Goal: Task Accomplishment & Management: Use online tool/utility

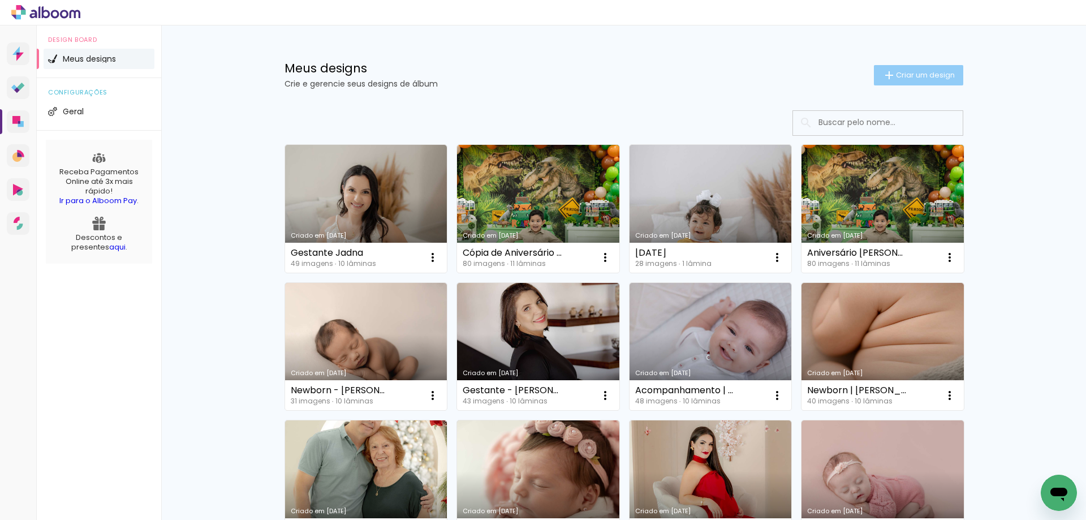
click at [896, 76] on span "Criar um design" at bounding box center [925, 74] width 59 height 7
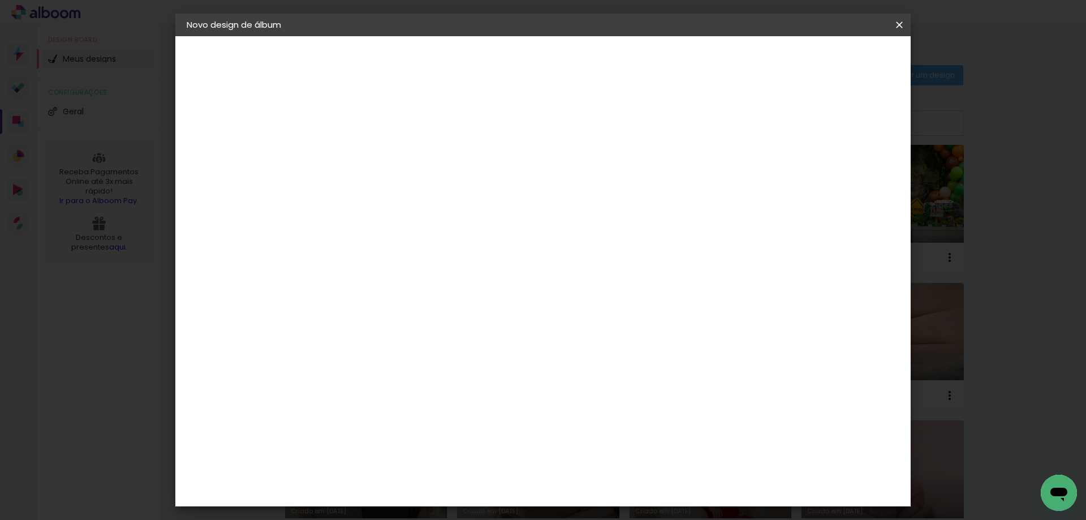
click at [375, 138] on paper-input-container "Título do álbum" at bounding box center [372, 152] width 8 height 29
type input "Receitas de [DATE]"
type paper-input "Receitas de [DATE]"
click at [0, 0] on slot "Avançar" at bounding box center [0, 0] width 0 height 0
click at [584, 155] on div at bounding box center [529, 152] width 109 height 15
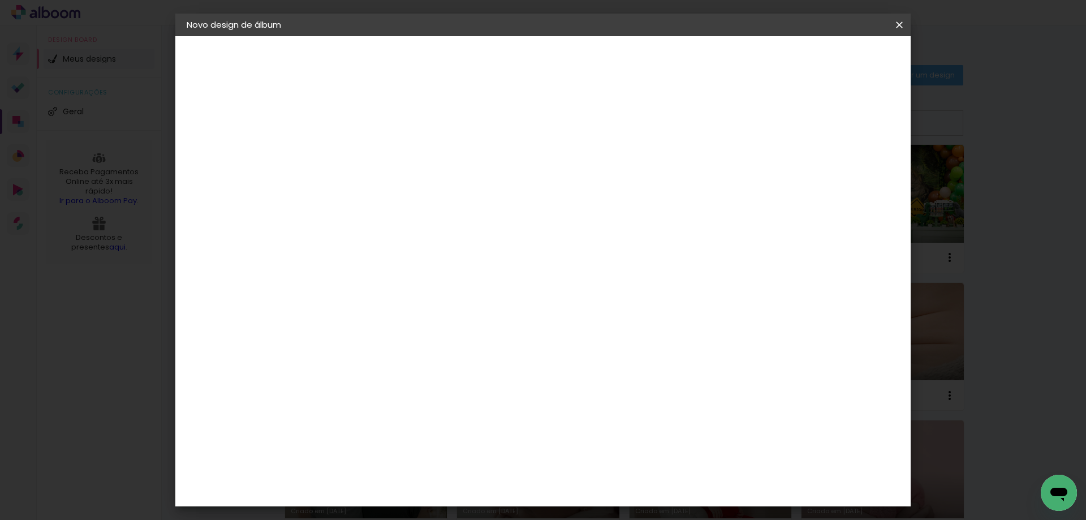
click at [584, 185] on paper-listbox "Tamanho Livre Sugerir uma encadernadora" at bounding box center [529, 198] width 109 height 106
click at [584, 184] on paper-listbox "Tamanho Livre Sugerir uma encadernadora" at bounding box center [529, 198] width 109 height 106
click at [0, 0] on slot "Tamanho Livre" at bounding box center [0, 0] width 0 height 0
click at [0, 0] on slot "Avançar" at bounding box center [0, 0] width 0 height 0
click at [336, 332] on paper-input-container "30 cm" at bounding box center [342, 322] width 51 height 28
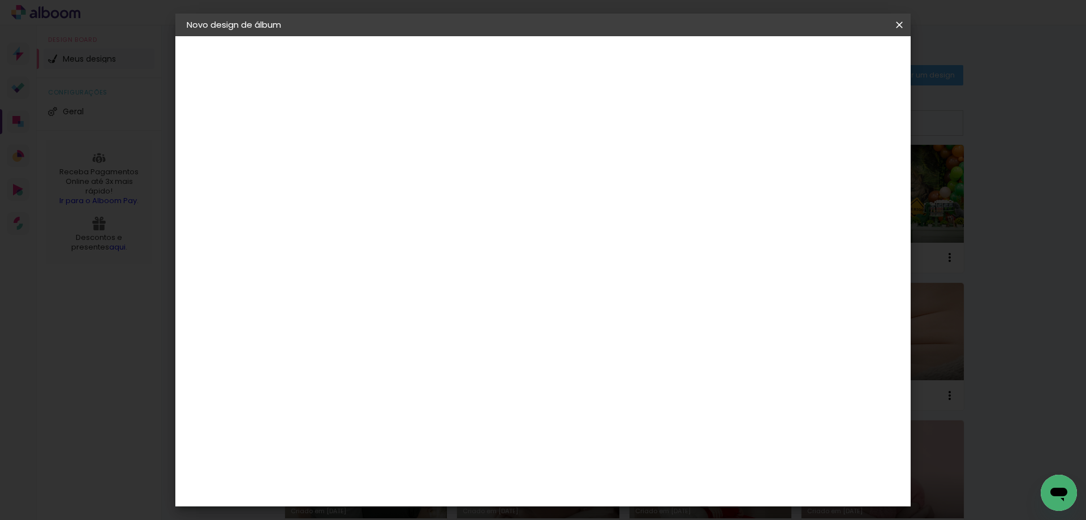
click at [335, 329] on input "30" at bounding box center [335, 321] width 29 height 17
type input "25"
type paper-input "25"
click at [602, 426] on paper-input-container "60 cm" at bounding box center [612, 435] width 51 height 28
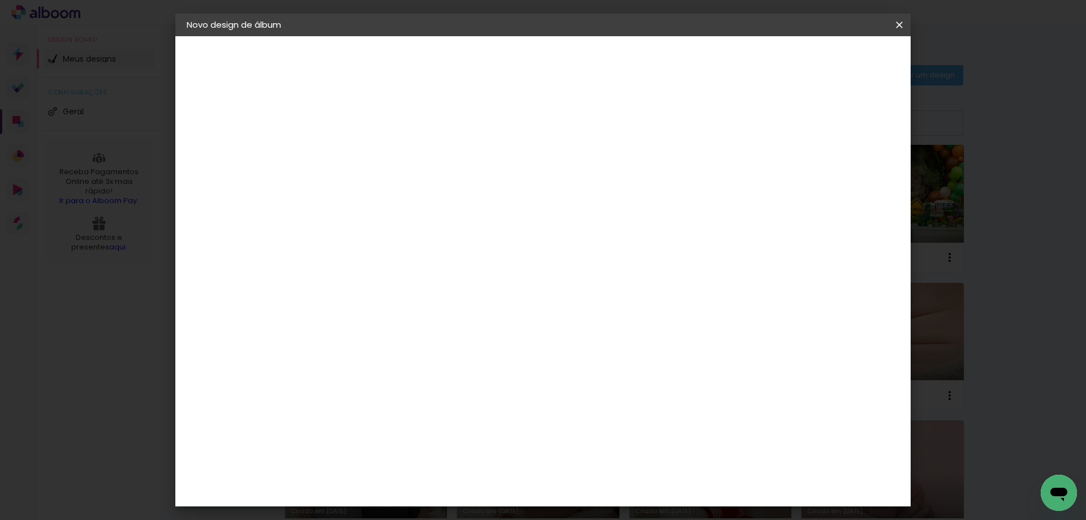
drag, startPoint x: 616, startPoint y: 431, endPoint x: 623, endPoint y: 431, distance: 6.8
click at [623, 431] on div "60" at bounding box center [612, 434] width 43 height 17
type input "40"
type paper-input "40"
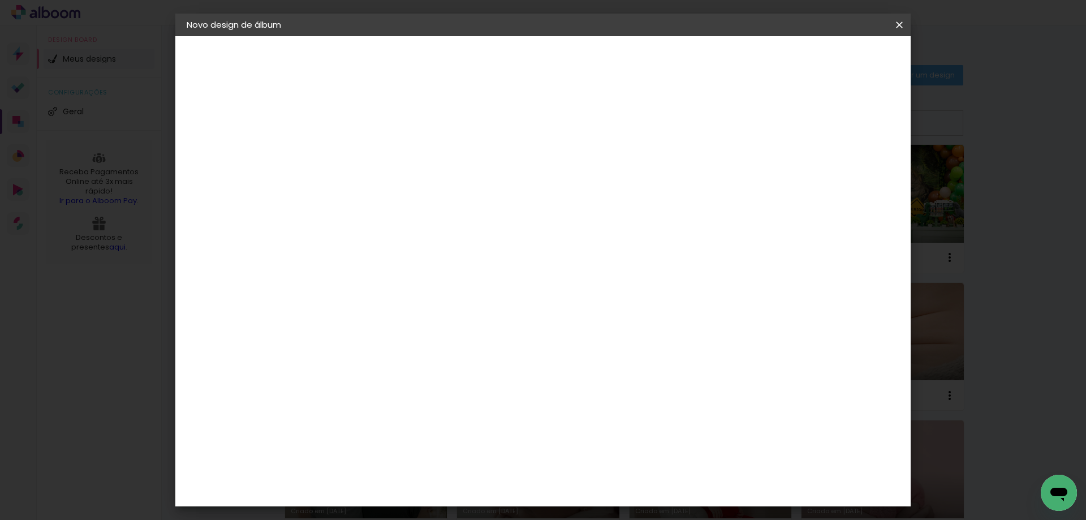
click at [840, 66] on paper-button "Iniciar design" at bounding box center [803, 59] width 74 height 19
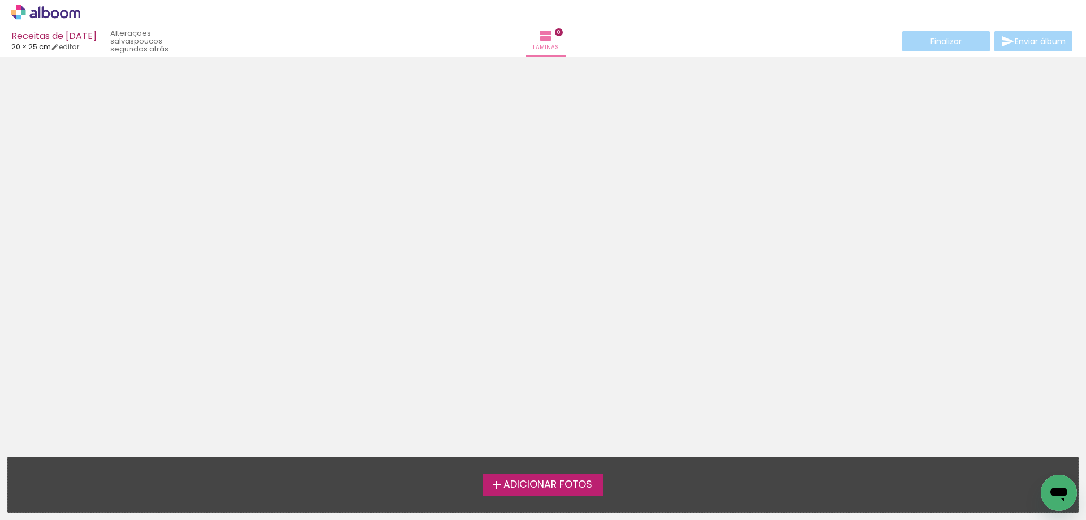
click at [563, 502] on div "Adicionar Fotos Solte suas fotos aqui..." at bounding box center [543, 484] width 1070 height 55
click at [564, 490] on span "Adicionar Fotos" at bounding box center [547, 485] width 89 height 10
click at [0, 0] on input "file" at bounding box center [0, 0] width 0 height 0
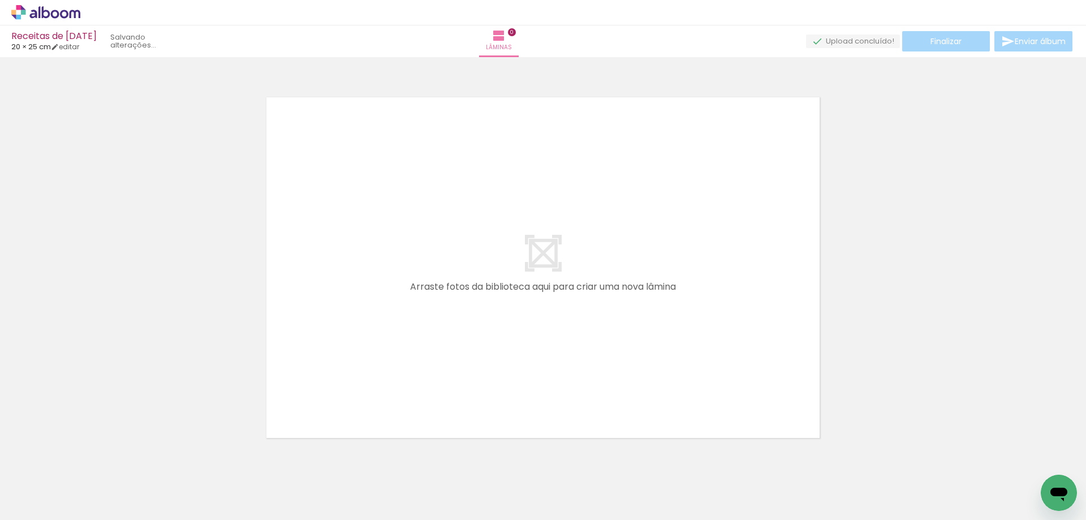
scroll to position [15, 0]
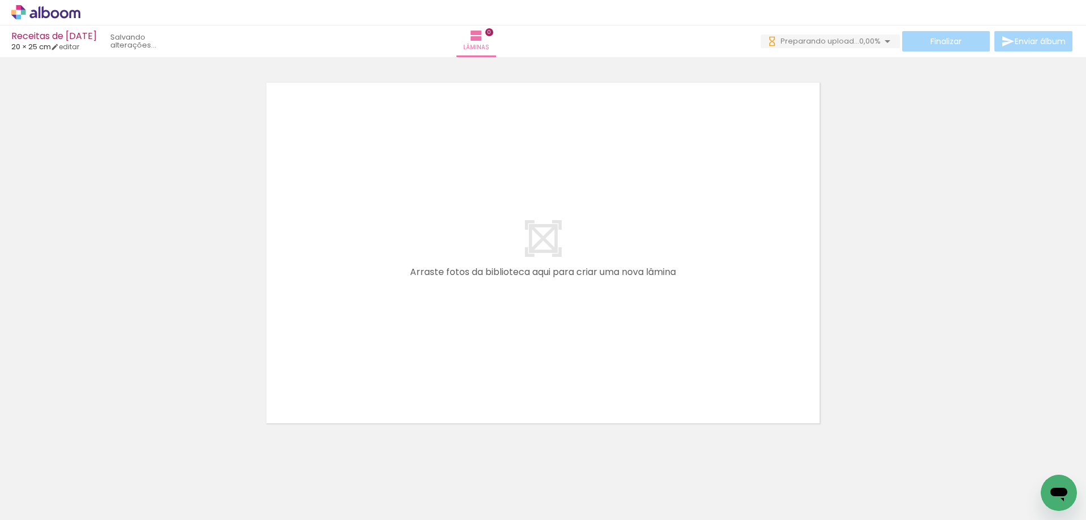
click at [29, 484] on input "Todas as fotos" at bounding box center [31, 486] width 43 height 10
click at [0, 0] on slot "Não utilizadas" at bounding box center [0, 0] width 0 height 0
type input "Não utilizadas"
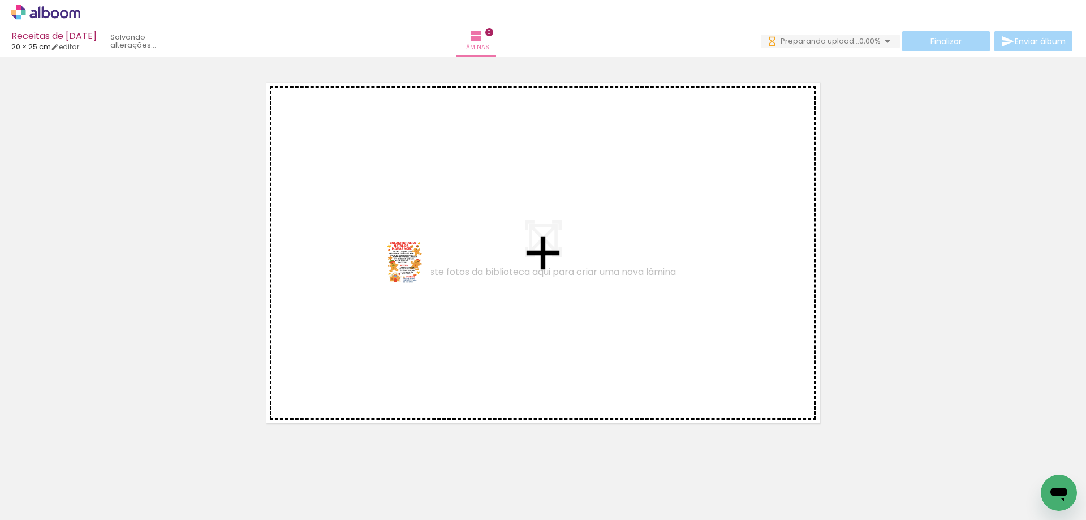
click at [413, 271] on quentale-workspace at bounding box center [543, 260] width 1086 height 520
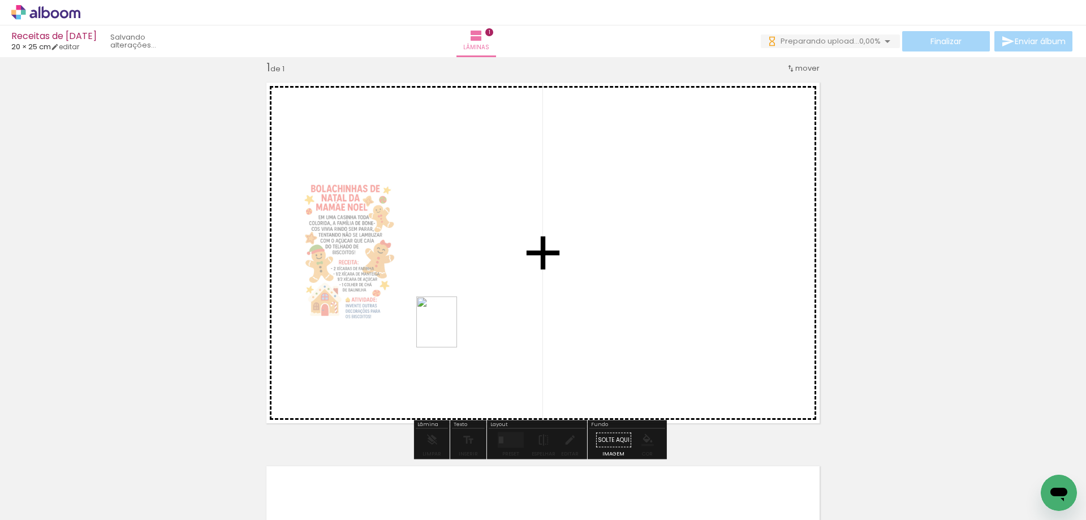
drag, startPoint x: 118, startPoint y: 496, endPoint x: 450, endPoint y: 330, distance: 371.5
click at [450, 330] on quentale-workspace at bounding box center [543, 260] width 1086 height 520
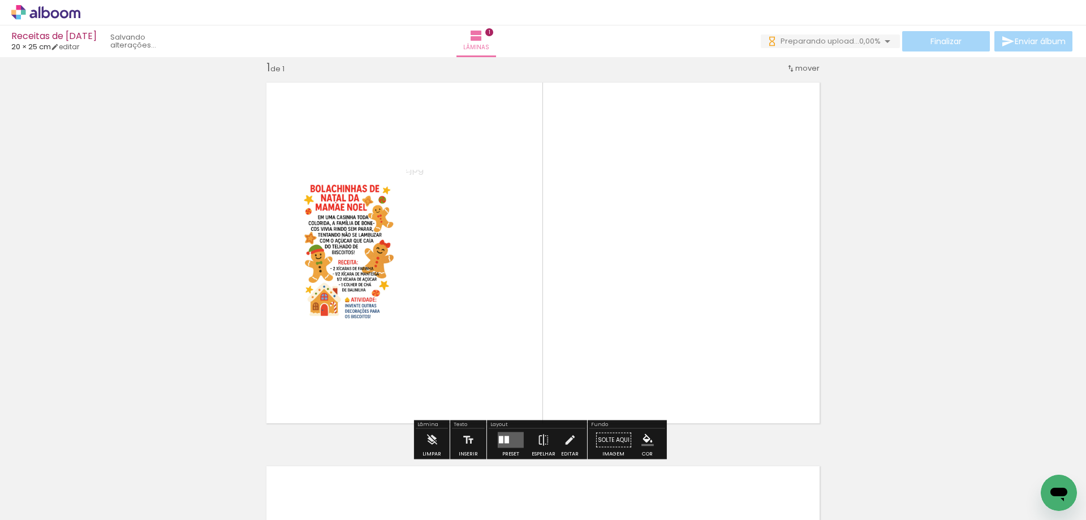
scroll to position [0, 0]
click at [507, 437] on quentale-layouter at bounding box center [511, 440] width 26 height 16
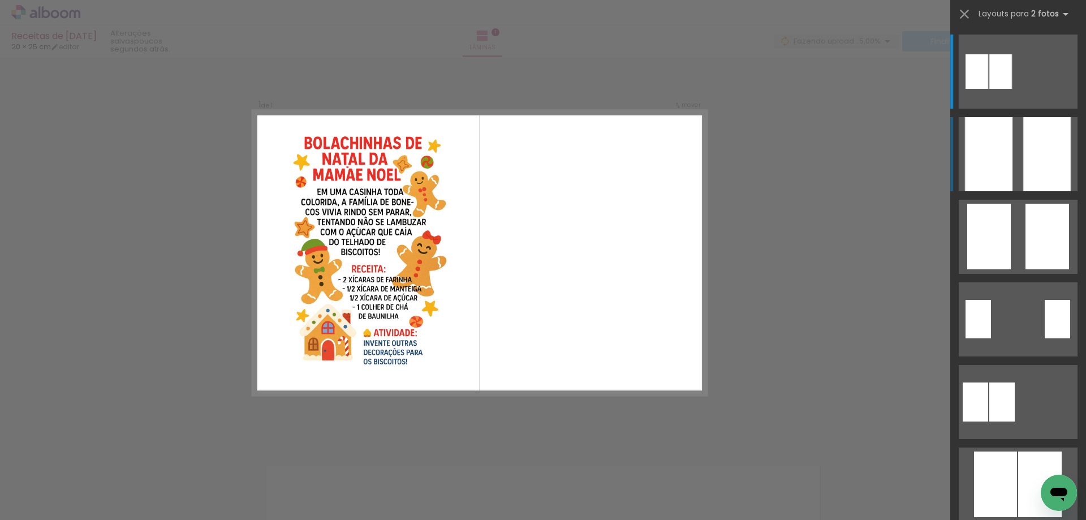
click at [1055, 168] on div at bounding box center [1047, 154] width 48 height 74
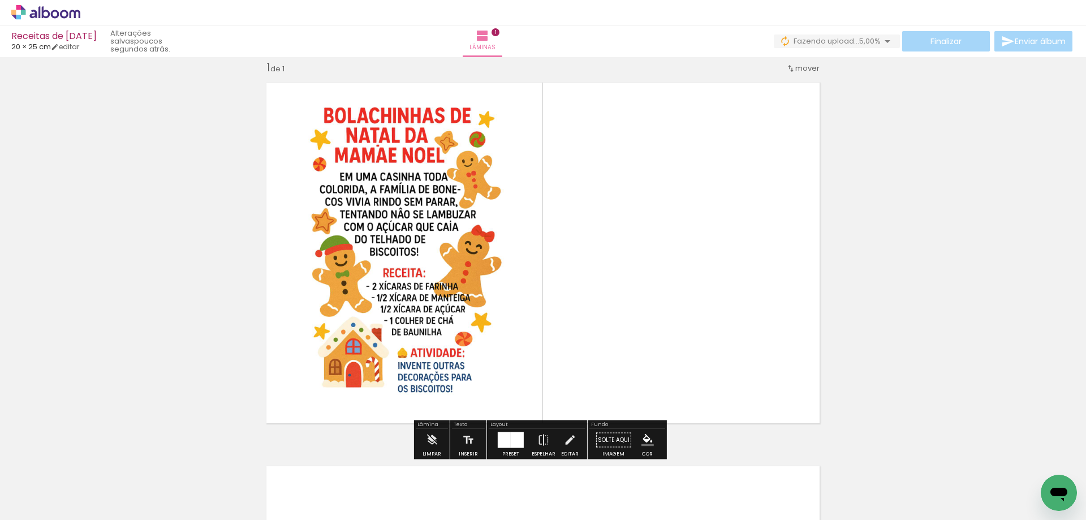
scroll to position [297, 0]
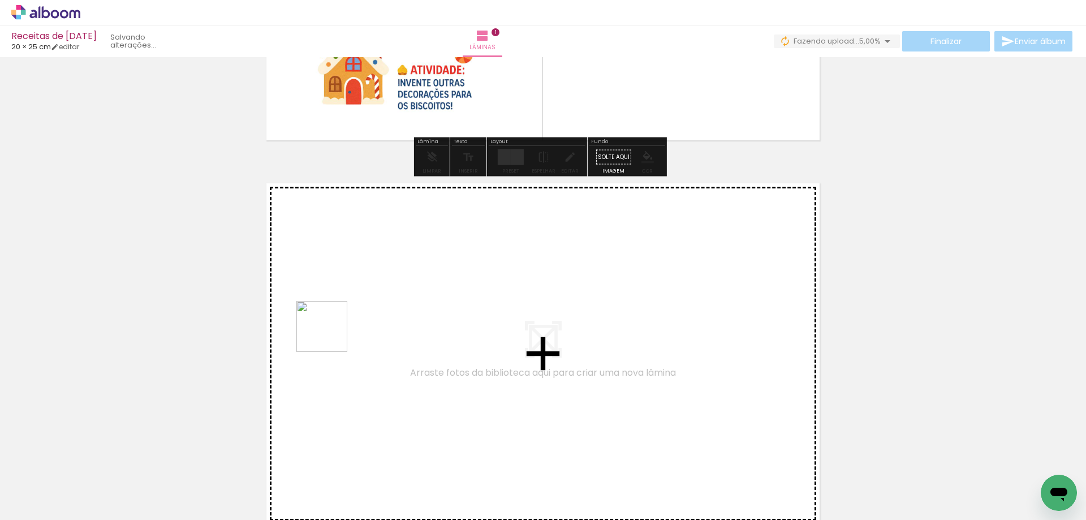
drag, startPoint x: 118, startPoint y: 479, endPoint x: 330, endPoint y: 335, distance: 256.9
click at [330, 335] on quentale-workspace at bounding box center [543, 260] width 1086 height 520
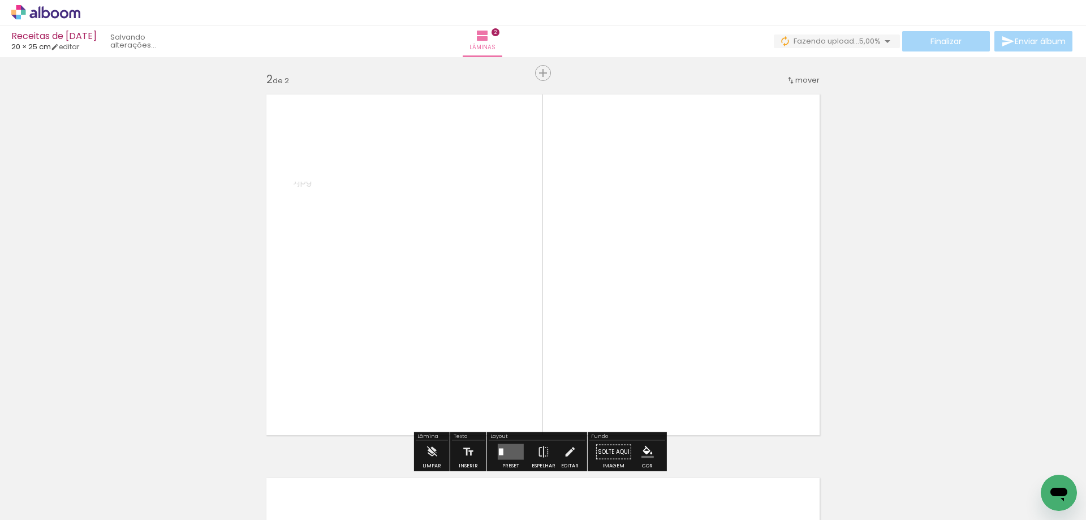
scroll to position [398, 0]
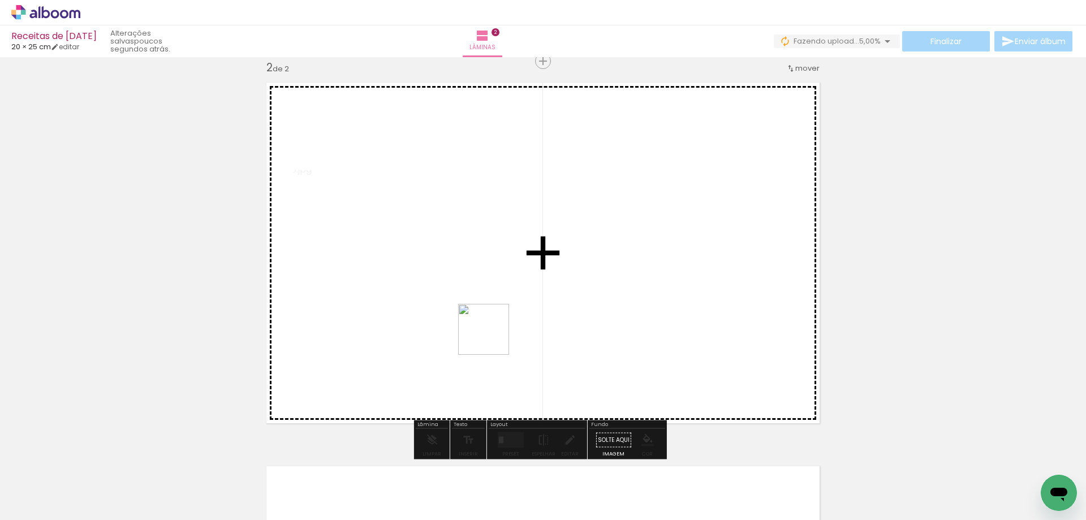
drag, startPoint x: 113, startPoint y: 482, endPoint x: 530, endPoint y: 319, distance: 448.0
click at [530, 319] on quentale-workspace at bounding box center [543, 260] width 1086 height 520
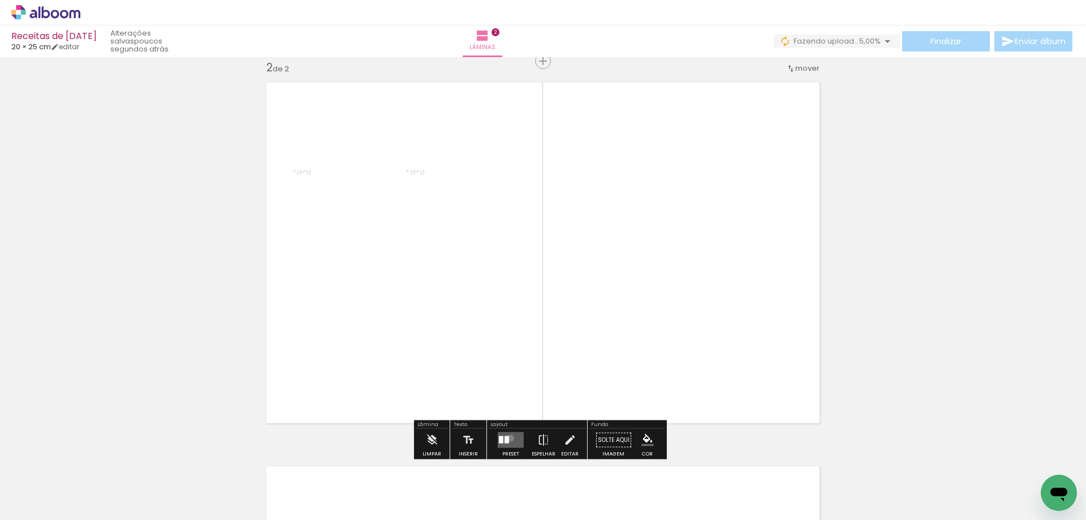
click at [508, 438] on quentale-layouter at bounding box center [511, 440] width 26 height 16
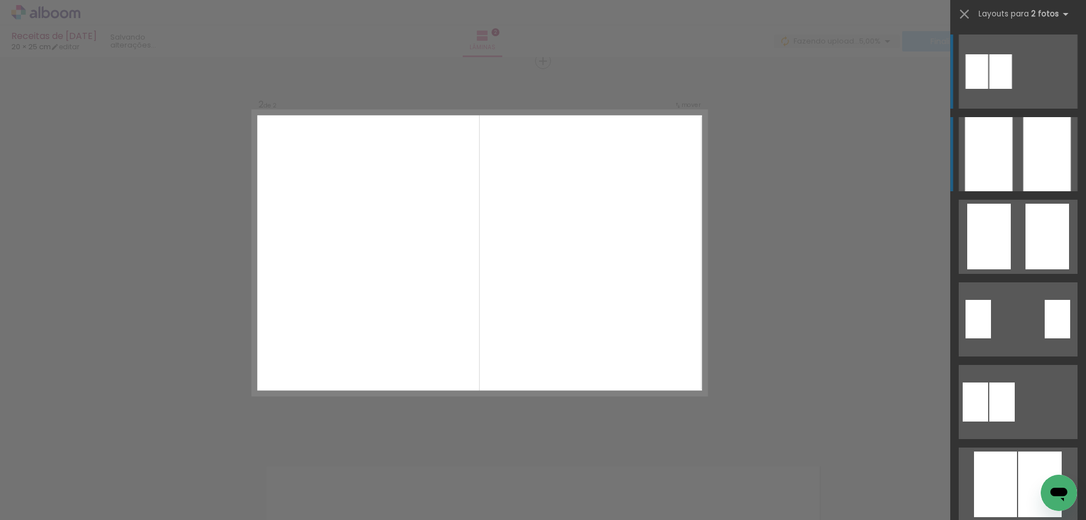
click at [1037, 163] on div at bounding box center [1047, 154] width 48 height 74
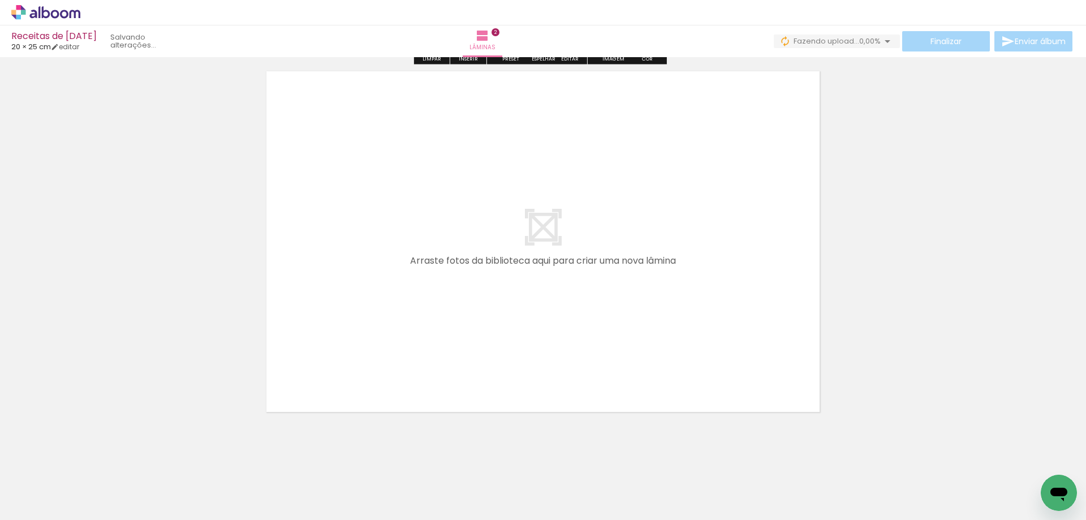
scroll to position [794, 0]
drag, startPoint x: 107, startPoint y: 483, endPoint x: 337, endPoint y: 322, distance: 280.6
click at [337, 322] on quentale-workspace at bounding box center [543, 260] width 1086 height 520
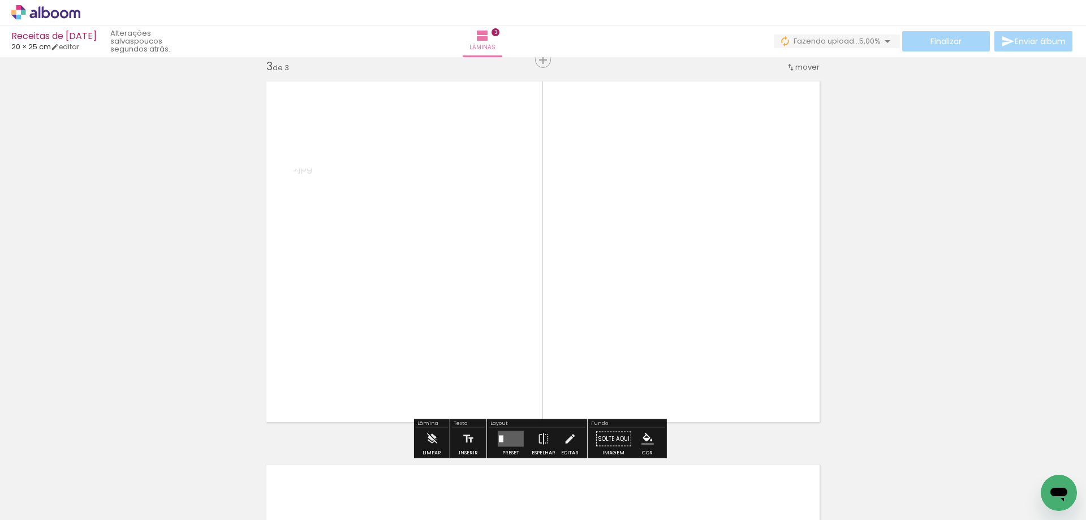
scroll to position [782, 0]
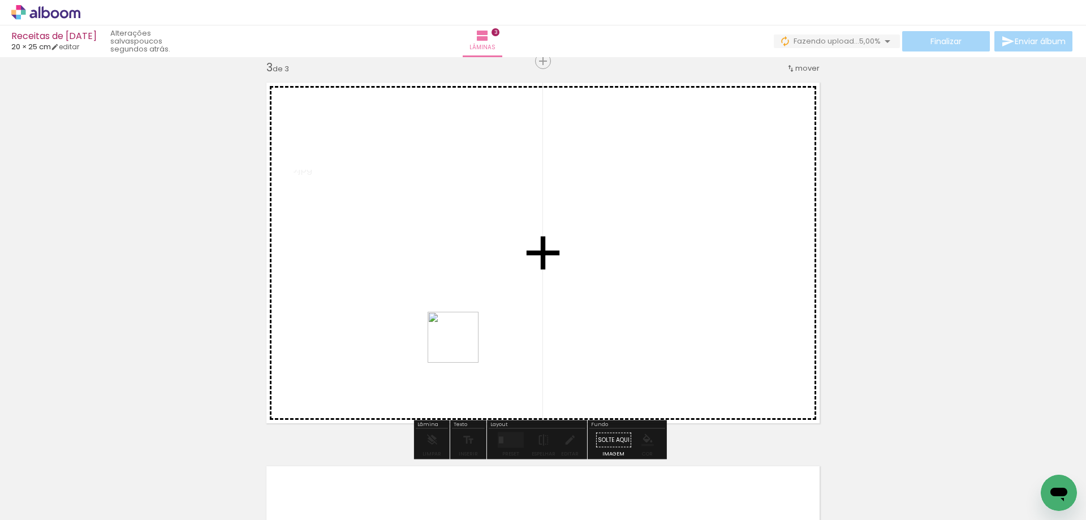
drag, startPoint x: 127, startPoint y: 479, endPoint x: 473, endPoint y: 342, distance: 371.8
click at [469, 338] on quentale-workspace at bounding box center [543, 260] width 1086 height 520
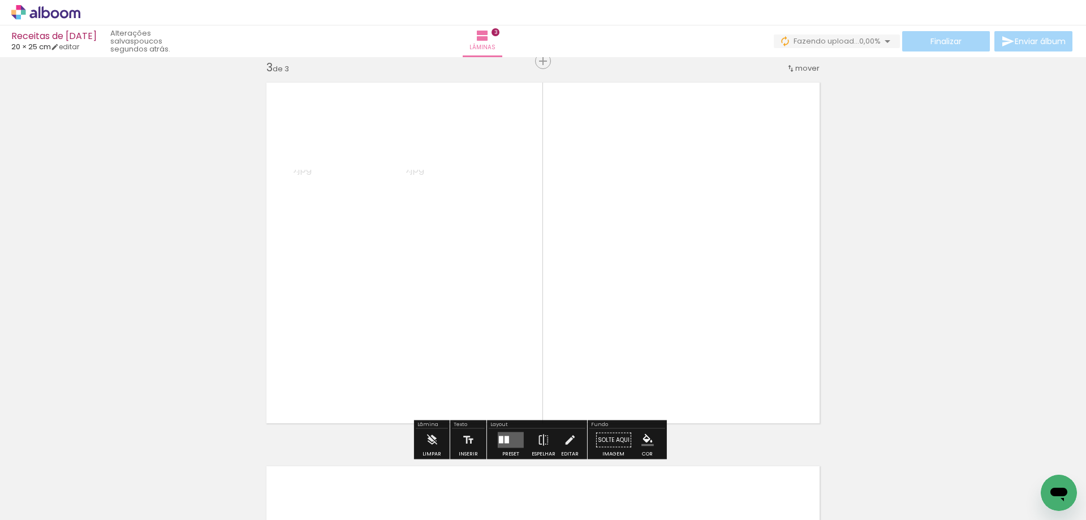
click at [508, 442] on quentale-layouter at bounding box center [511, 440] width 26 height 16
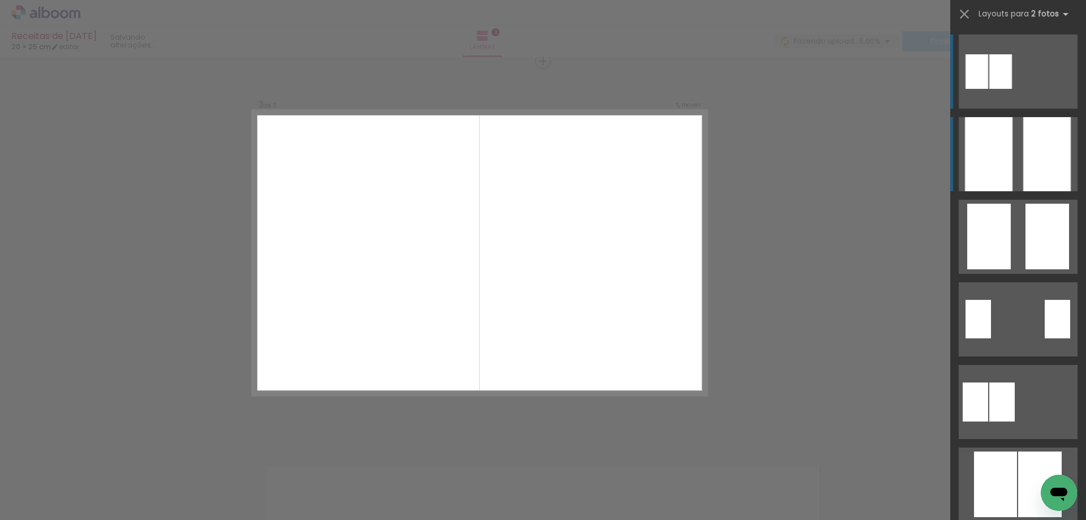
click at [998, 145] on div at bounding box center [989, 154] width 48 height 74
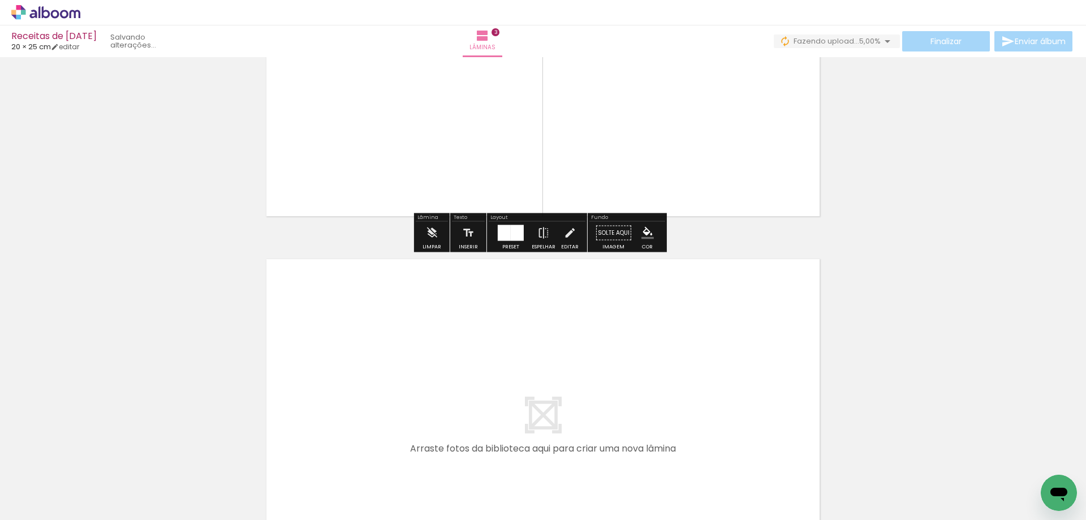
scroll to position [1177, 0]
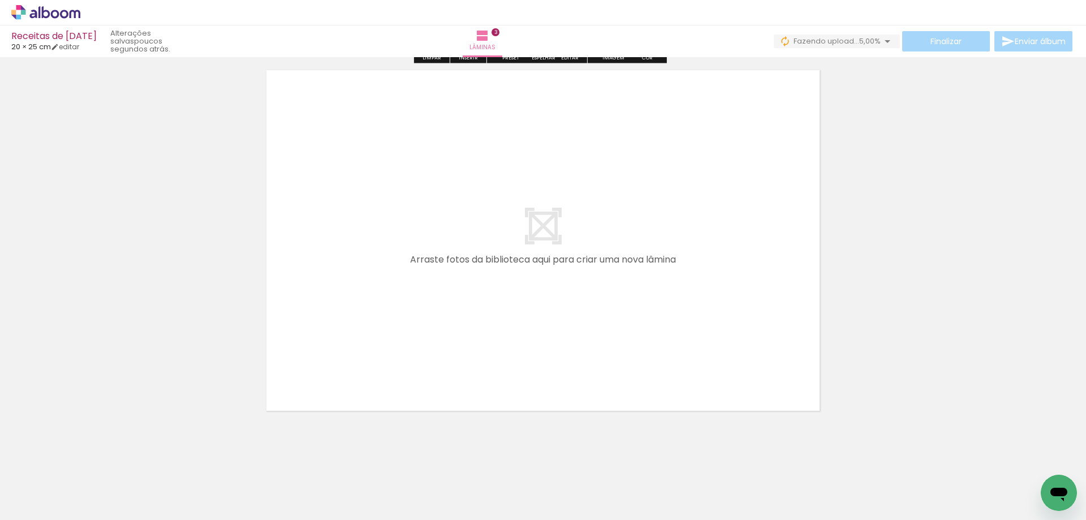
click at [106, 485] on div at bounding box center [113, 482] width 45 height 56
drag, startPoint x: 111, startPoint y: 495, endPoint x: 361, endPoint y: 308, distance: 311.9
click at [361, 308] on quentale-workspace at bounding box center [543, 260] width 1086 height 520
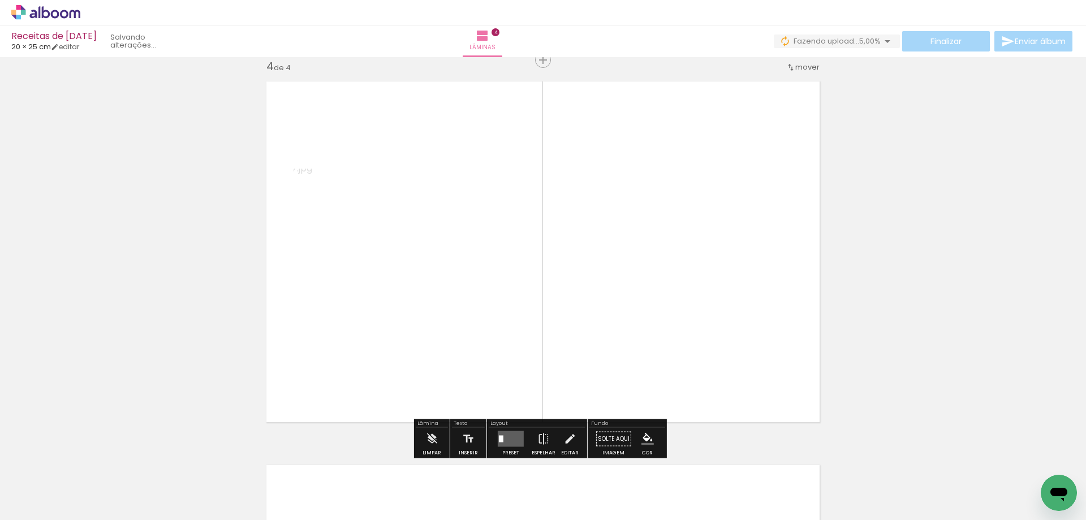
scroll to position [1165, 0]
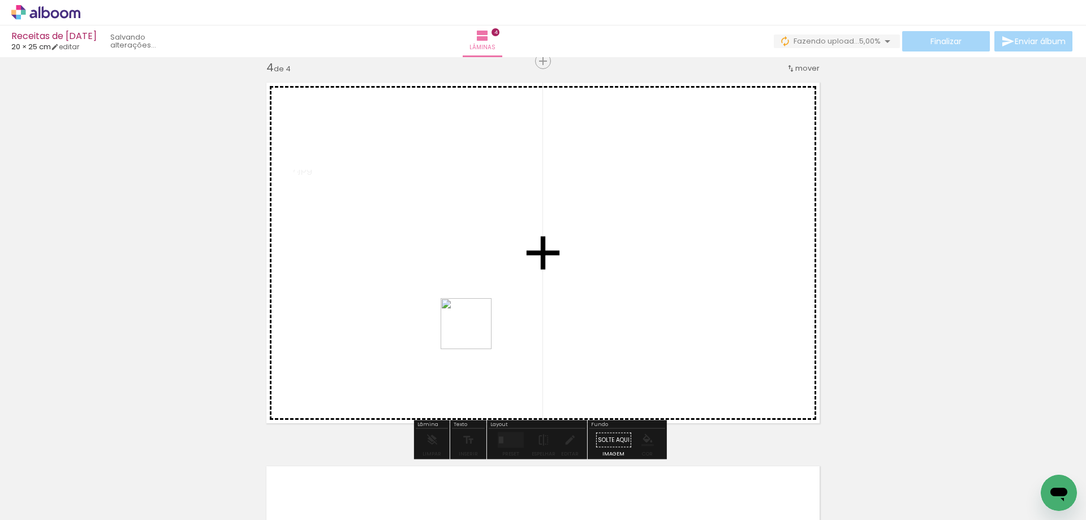
drag, startPoint x: 127, startPoint y: 490, endPoint x: 474, endPoint y: 332, distance: 382.1
click at [474, 332] on quentale-workspace at bounding box center [543, 260] width 1086 height 520
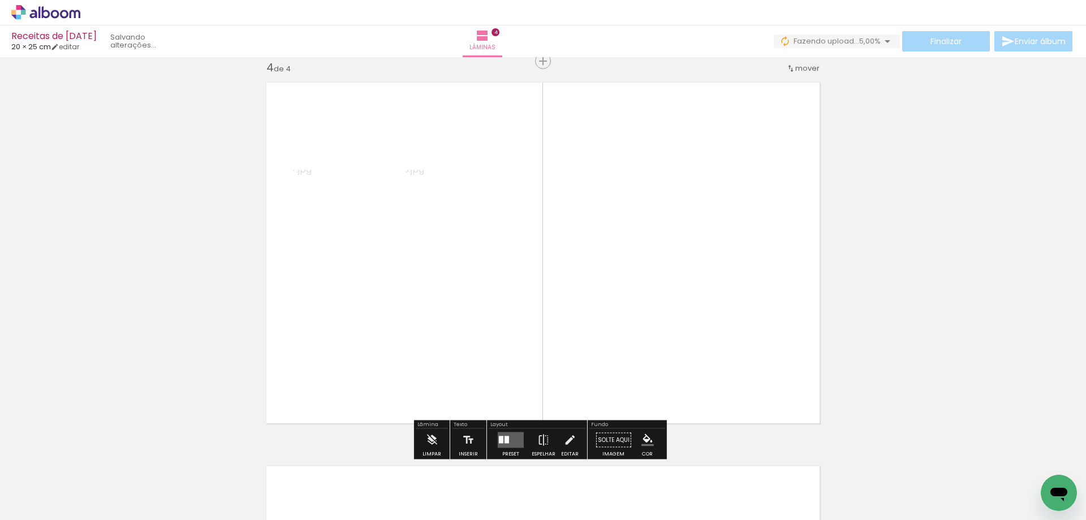
click at [517, 437] on quentale-layouter at bounding box center [511, 440] width 26 height 16
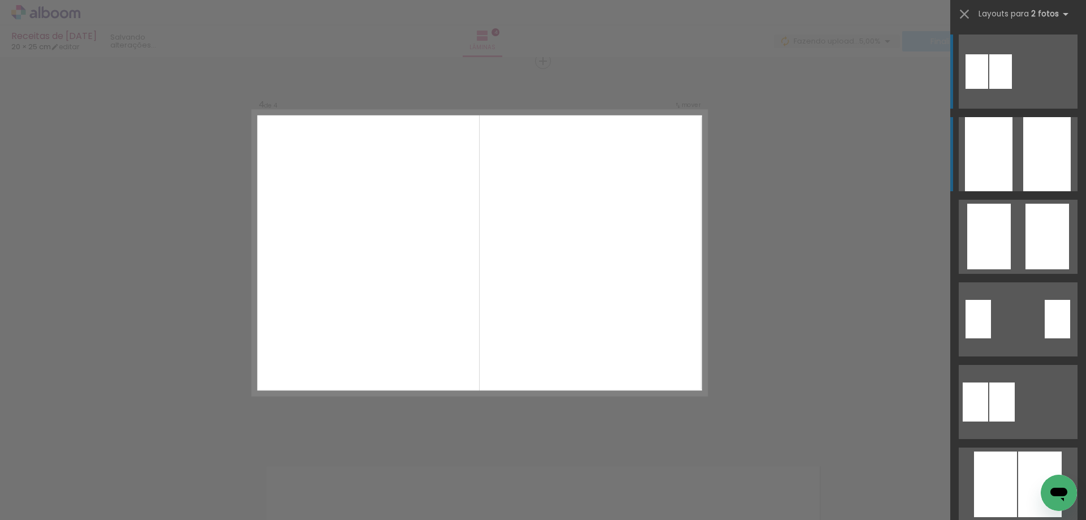
click at [1010, 147] on quentale-layouter at bounding box center [1018, 154] width 119 height 74
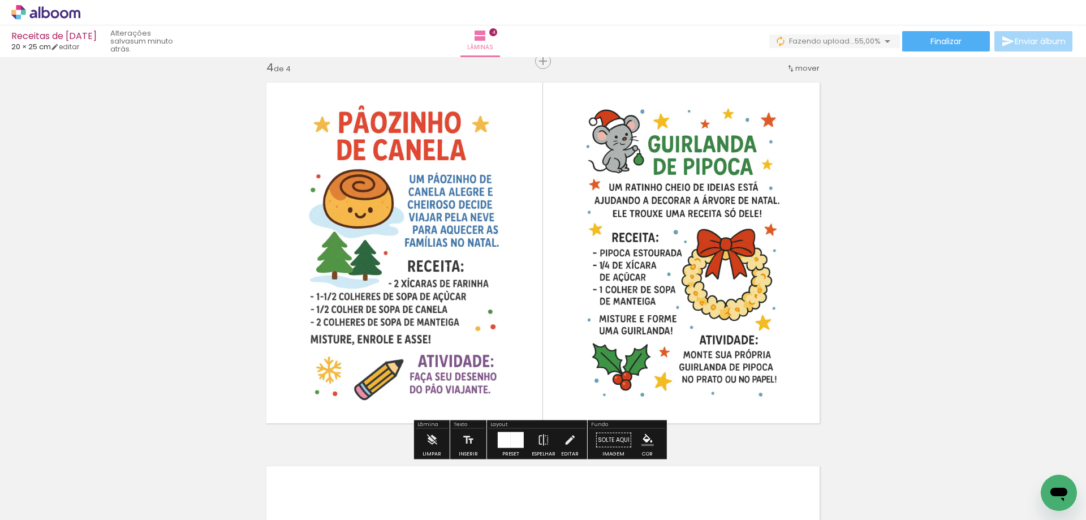
click at [511, 442] on div at bounding box center [517, 440] width 13 height 16
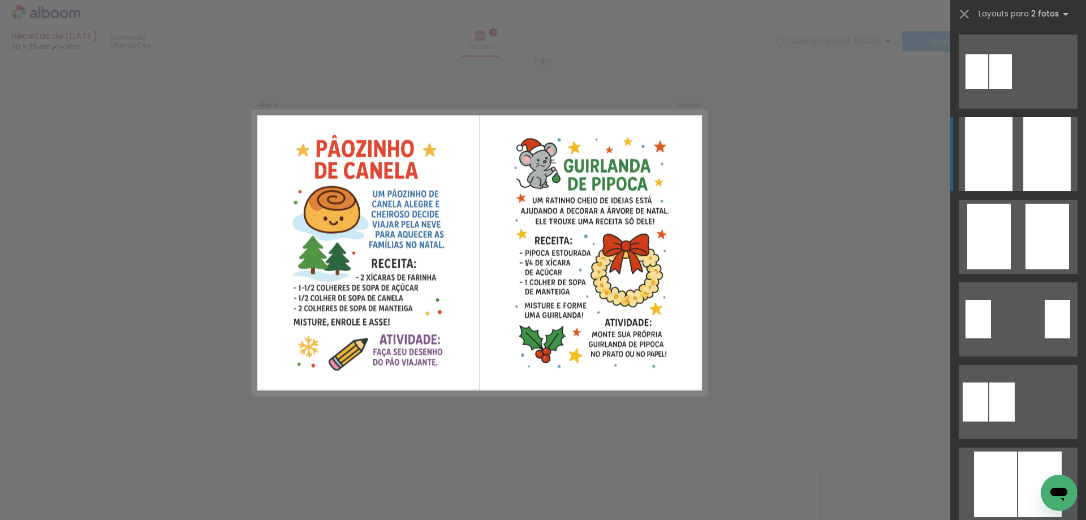
scroll to position [83, 0]
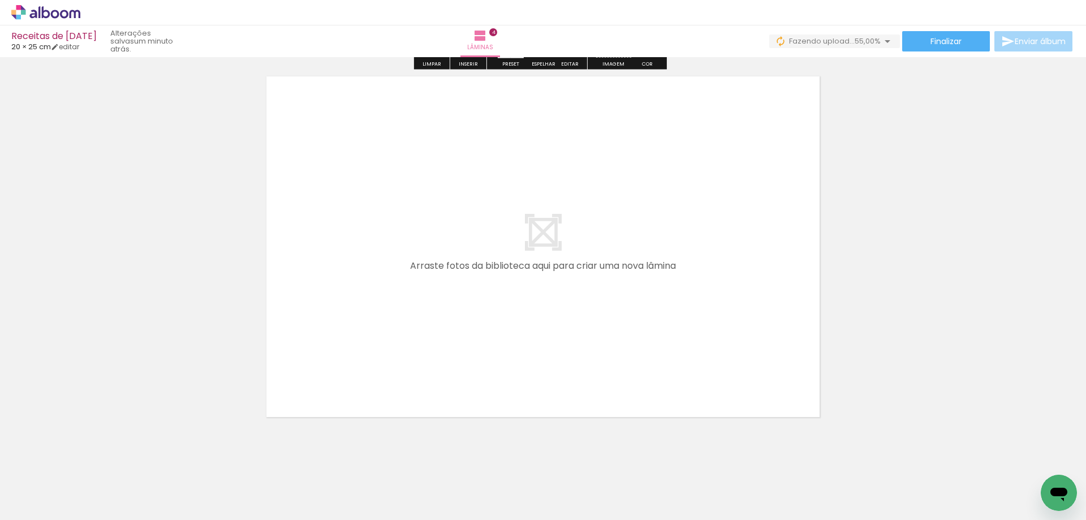
scroll to position [1561, 0]
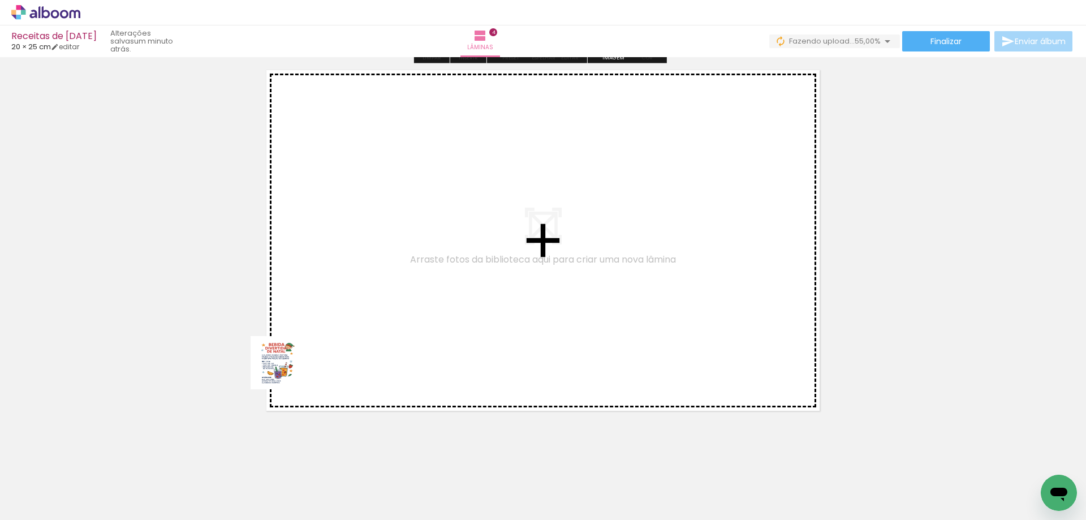
drag, startPoint x: 130, startPoint y: 484, endPoint x: 385, endPoint y: 296, distance: 316.6
click at [385, 296] on quentale-workspace at bounding box center [543, 260] width 1086 height 520
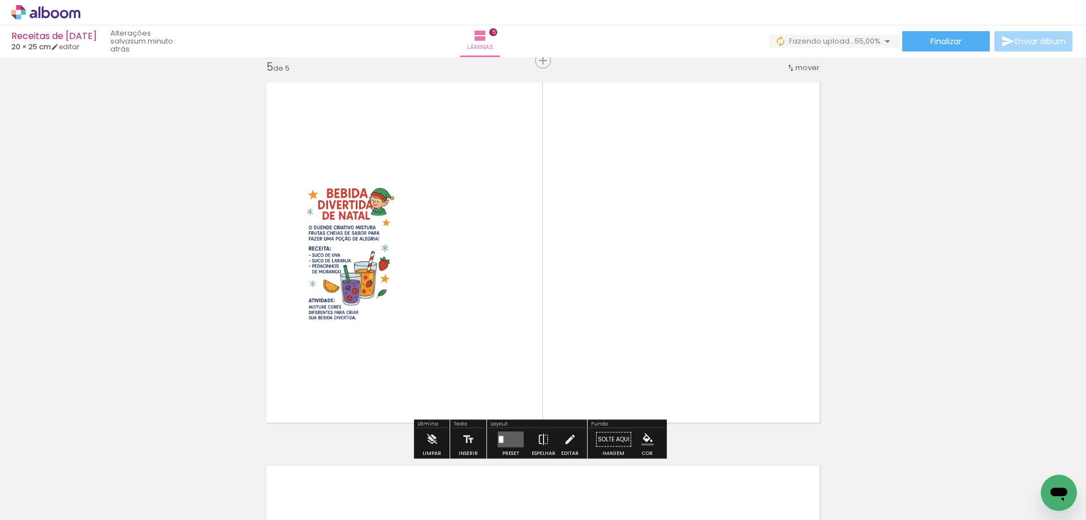
scroll to position [1548, 0]
drag, startPoint x: 114, startPoint y: 489, endPoint x: 493, endPoint y: 260, distance: 442.4
click at [493, 260] on quentale-workspace at bounding box center [543, 260] width 1086 height 520
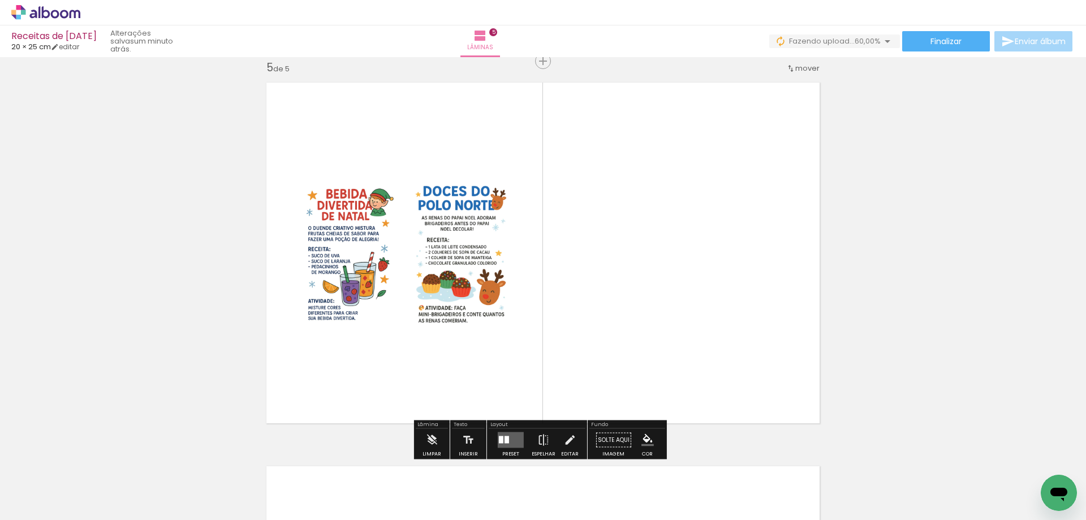
click at [509, 441] on quentale-layouter at bounding box center [511, 440] width 26 height 16
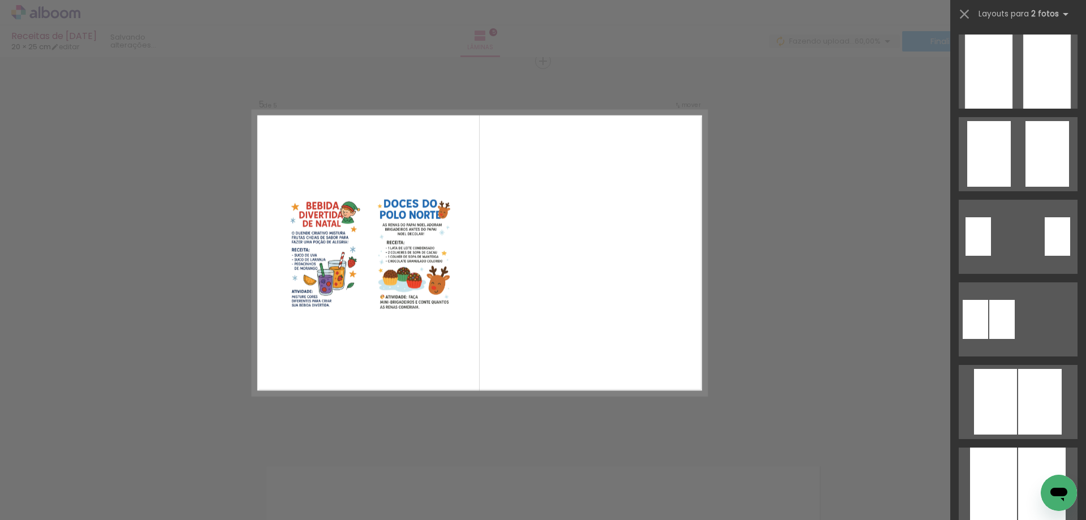
scroll to position [0, 0]
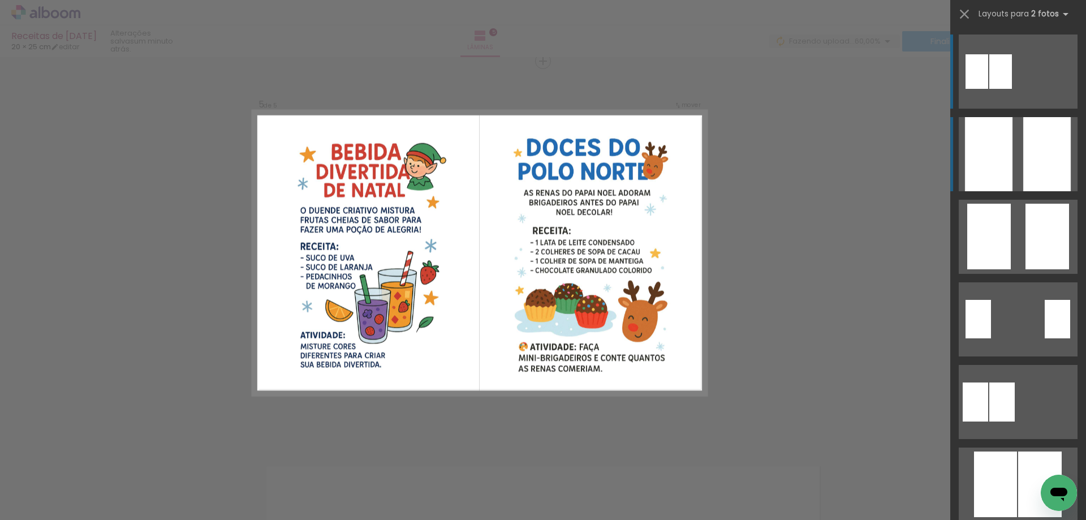
click at [1023, 129] on div at bounding box center [1047, 154] width 48 height 74
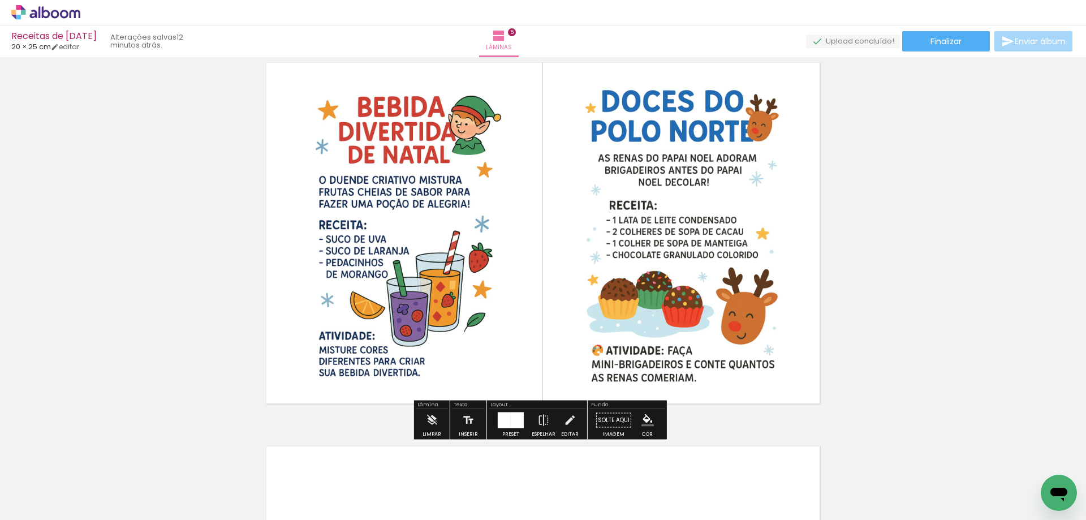
scroll to position [1571, 0]
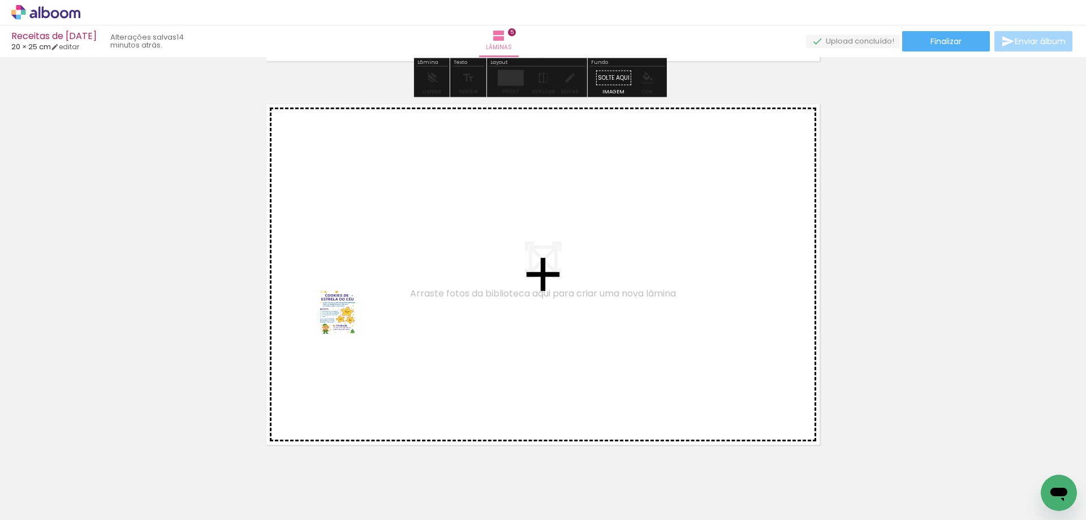
drag, startPoint x: 126, startPoint y: 489, endPoint x: 346, endPoint y: 320, distance: 277.4
click at [346, 320] on quentale-workspace at bounding box center [543, 260] width 1086 height 520
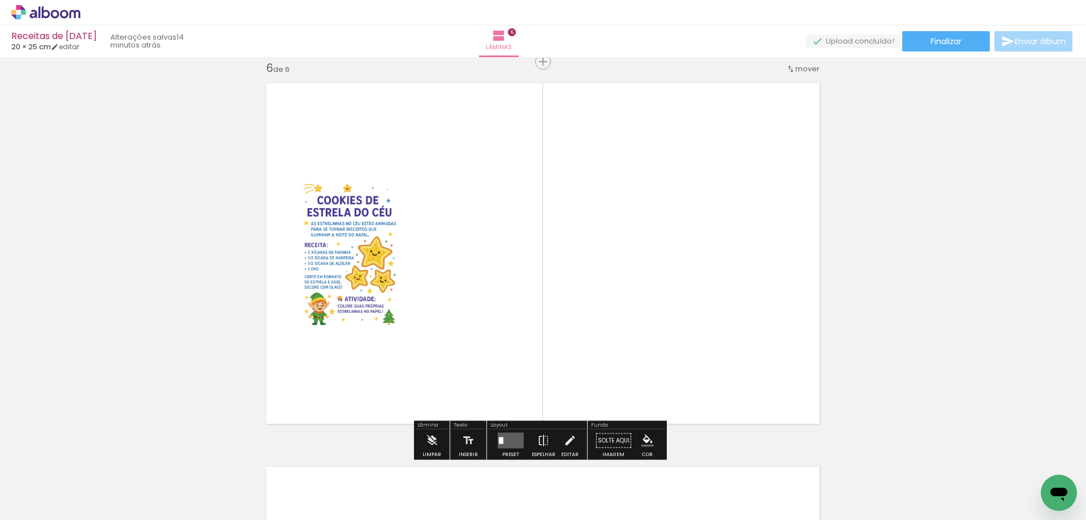
scroll to position [1932, 0]
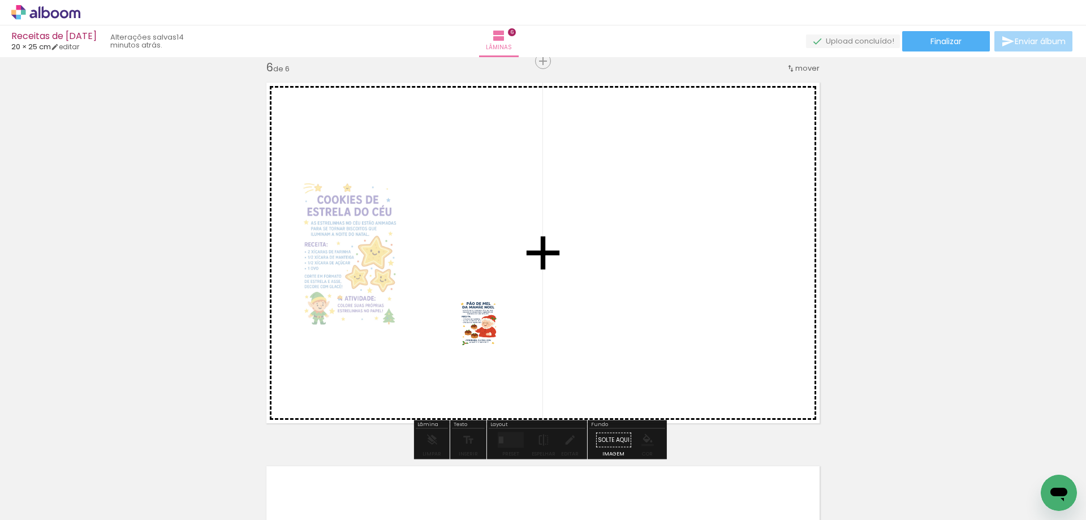
drag, startPoint x: 126, startPoint y: 495, endPoint x: 516, endPoint y: 334, distance: 421.9
click at [488, 330] on quentale-workspace at bounding box center [543, 260] width 1086 height 520
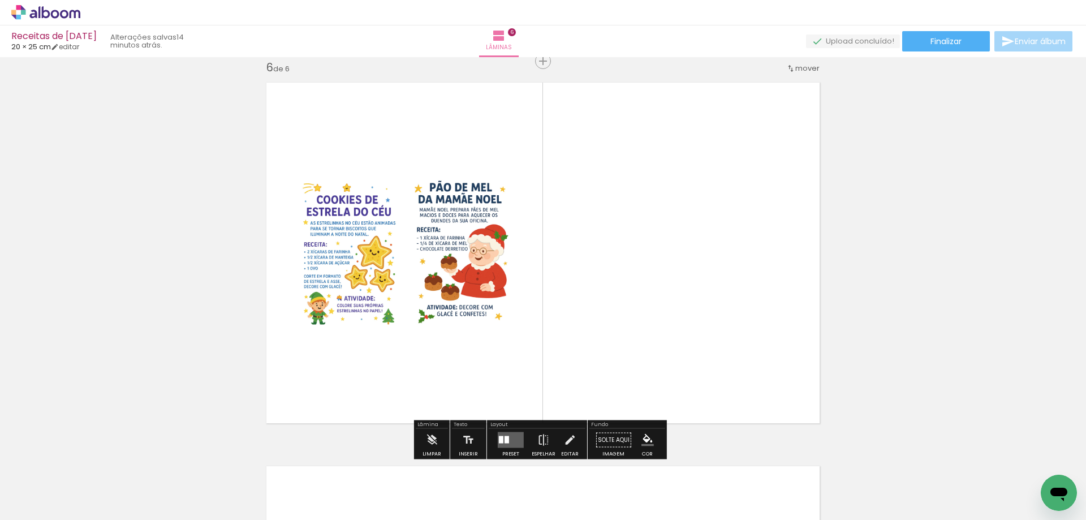
click at [510, 433] on quentale-layouter at bounding box center [511, 440] width 26 height 16
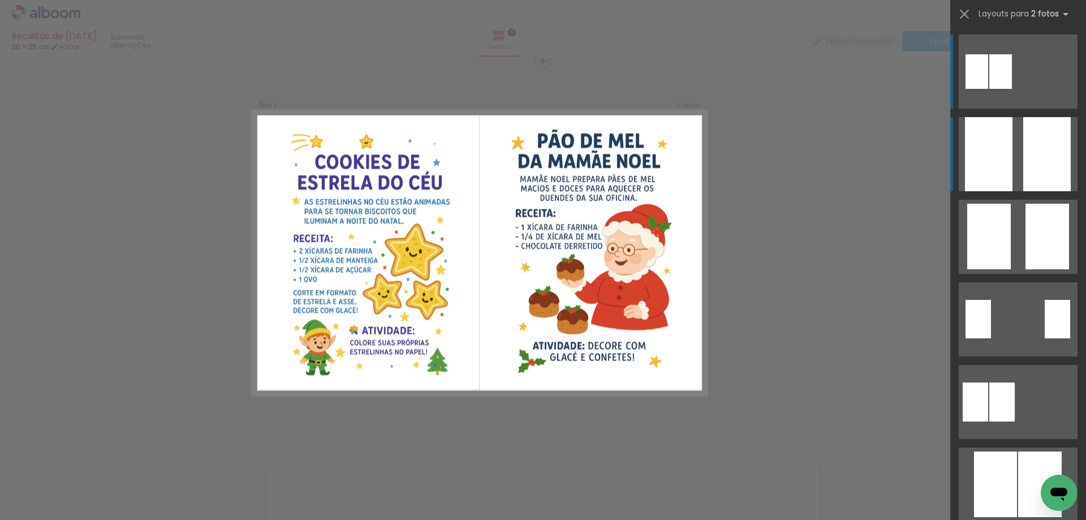
click at [1033, 171] on div at bounding box center [1047, 154] width 48 height 74
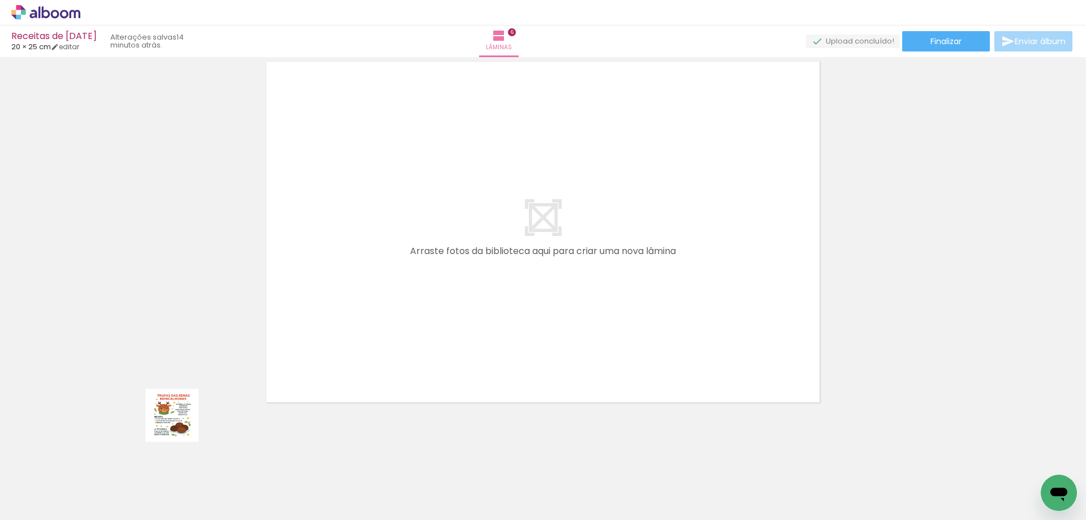
drag, startPoint x: 109, startPoint y: 486, endPoint x: 336, endPoint y: 322, distance: 280.3
click at [363, 295] on quentale-workspace at bounding box center [543, 260] width 1086 height 520
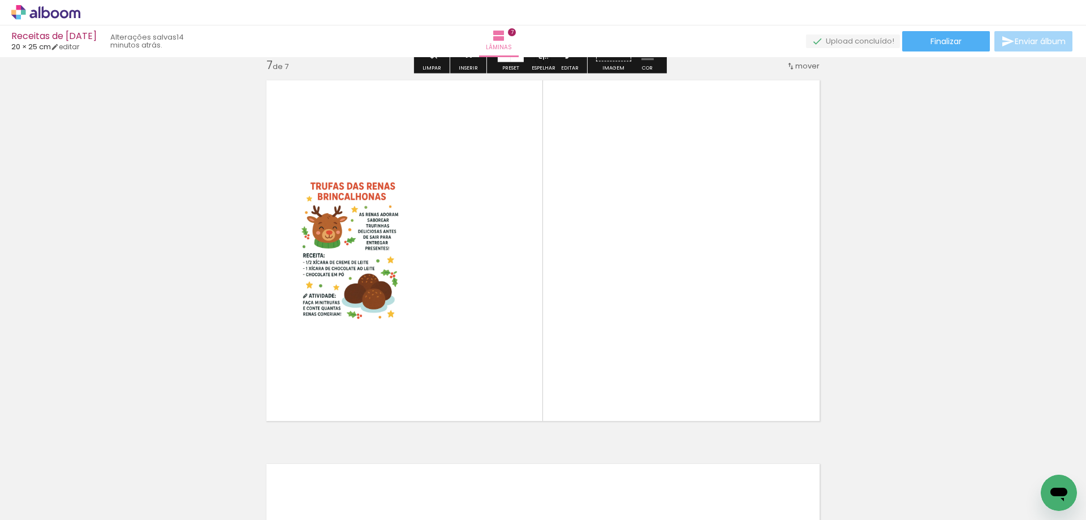
scroll to position [2315, 0]
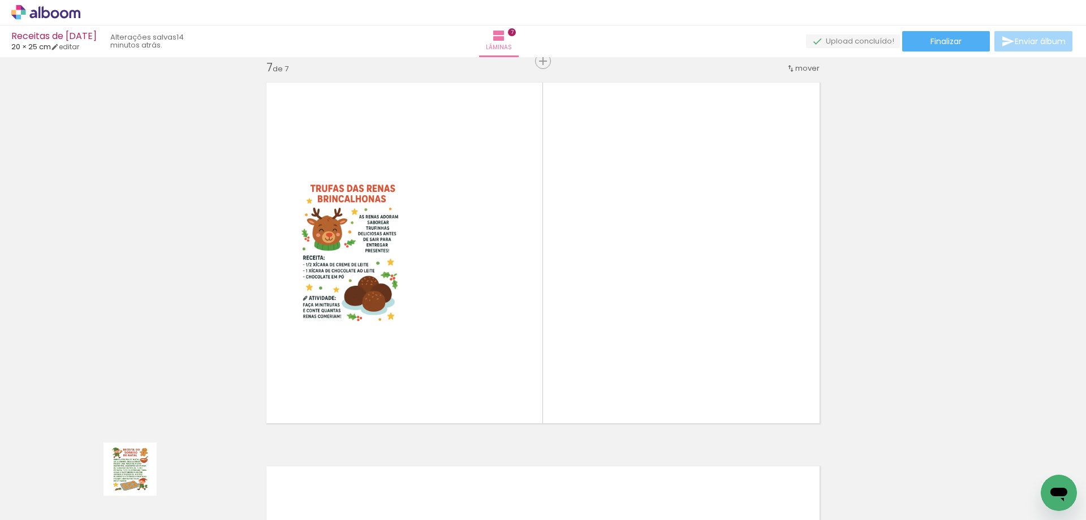
drag, startPoint x: 111, startPoint y: 486, endPoint x: 554, endPoint y: 334, distance: 468.2
click at [550, 334] on quentale-workspace at bounding box center [543, 260] width 1086 height 520
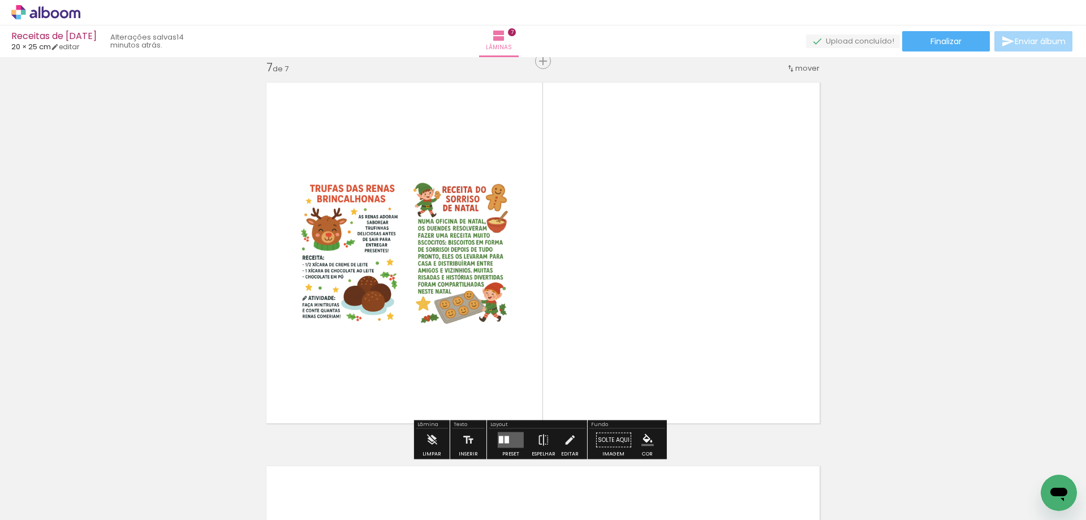
click at [500, 440] on div at bounding box center [501, 439] width 5 height 7
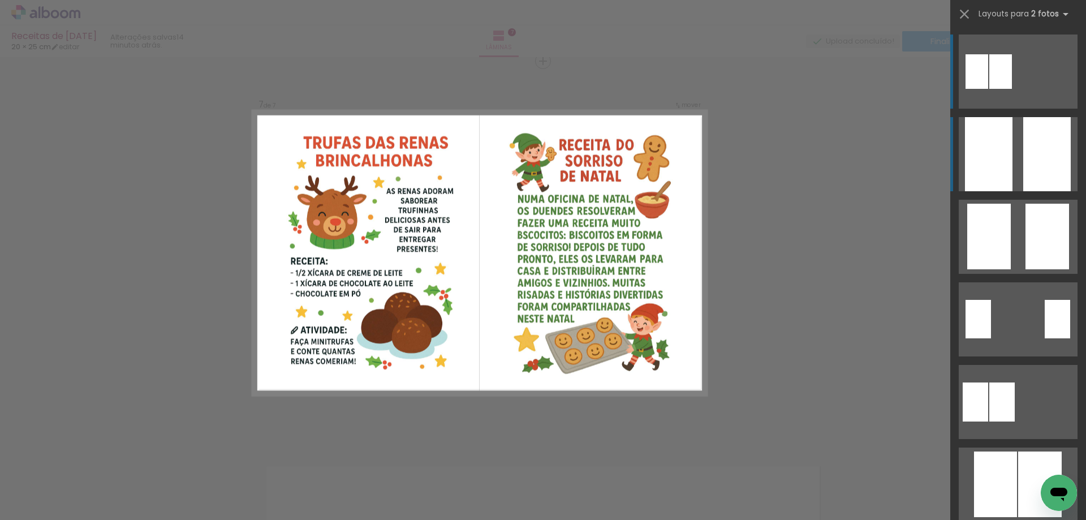
click at [1003, 142] on div at bounding box center [989, 154] width 48 height 74
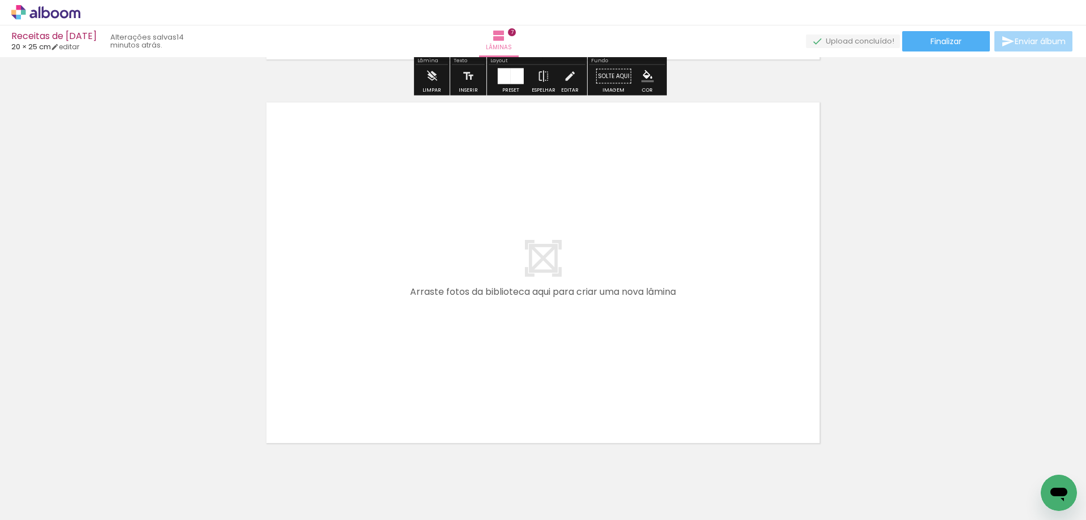
scroll to position [2719, 0]
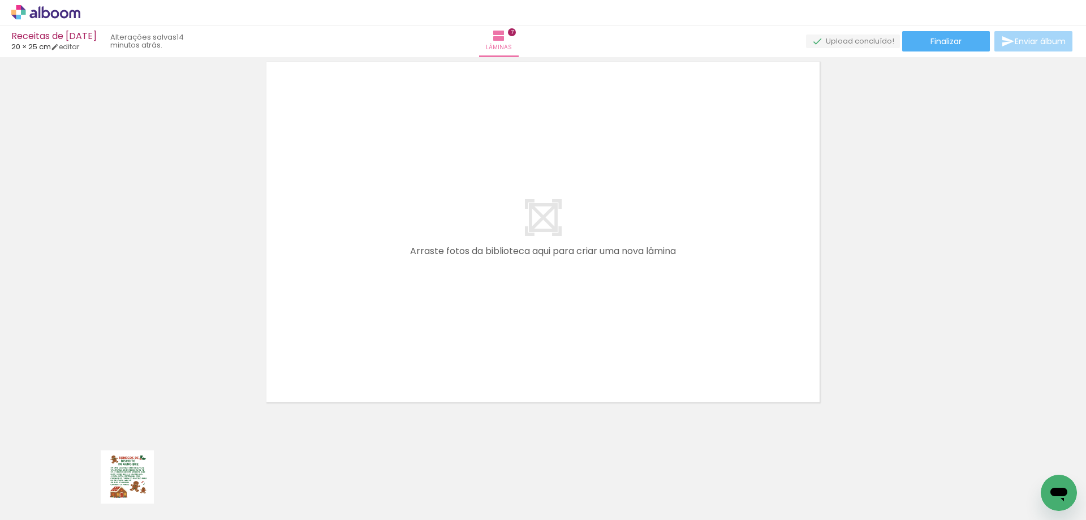
drag, startPoint x: 123, startPoint y: 491, endPoint x: 381, endPoint y: 295, distance: 324.4
click at [234, 428] on quentale-workspace at bounding box center [543, 260] width 1086 height 520
click at [383, 292] on quentale-layouter at bounding box center [543, 231] width 568 height 355
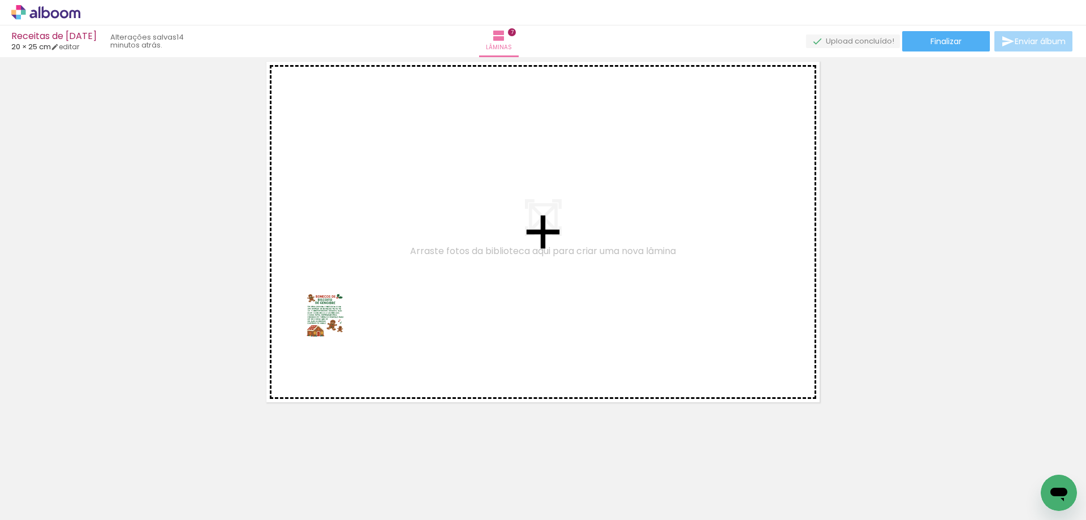
drag, startPoint x: 120, startPoint y: 495, endPoint x: 292, endPoint y: 351, distance: 224.3
click at [334, 322] on quentale-workspace at bounding box center [543, 260] width 1086 height 520
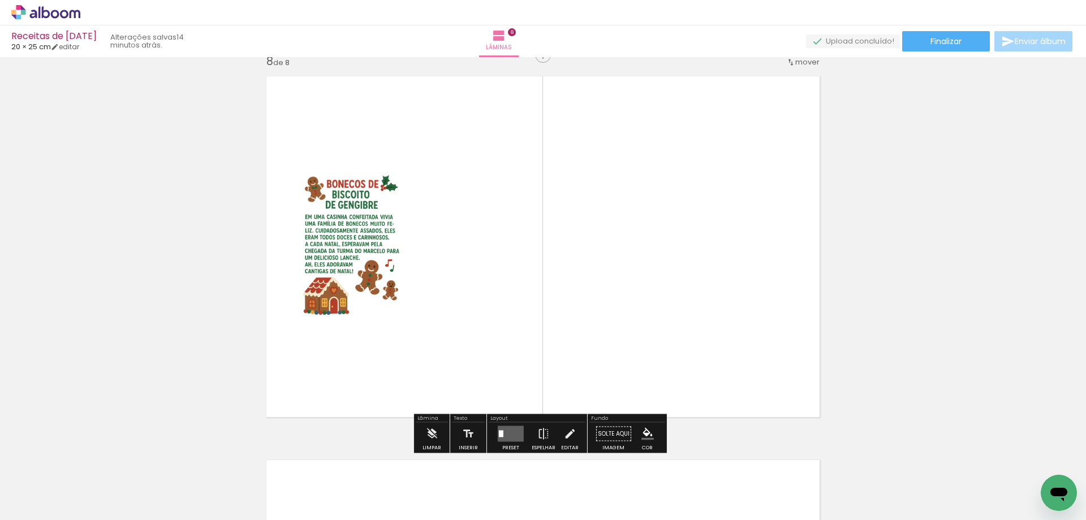
scroll to position [2699, 0]
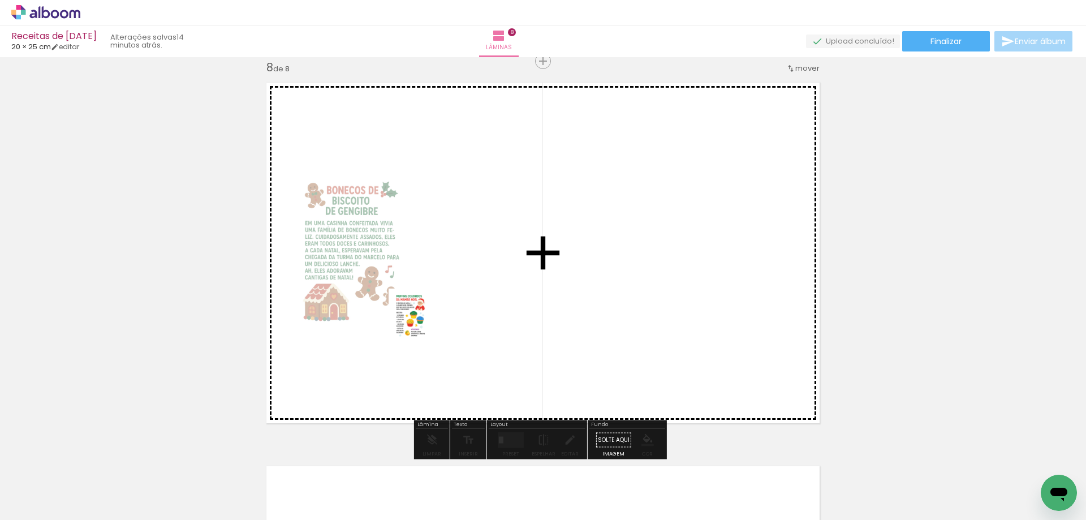
drag, startPoint x: 107, startPoint y: 493, endPoint x: 424, endPoint y: 323, distance: 359.0
click at [424, 323] on quentale-workspace at bounding box center [543, 260] width 1086 height 520
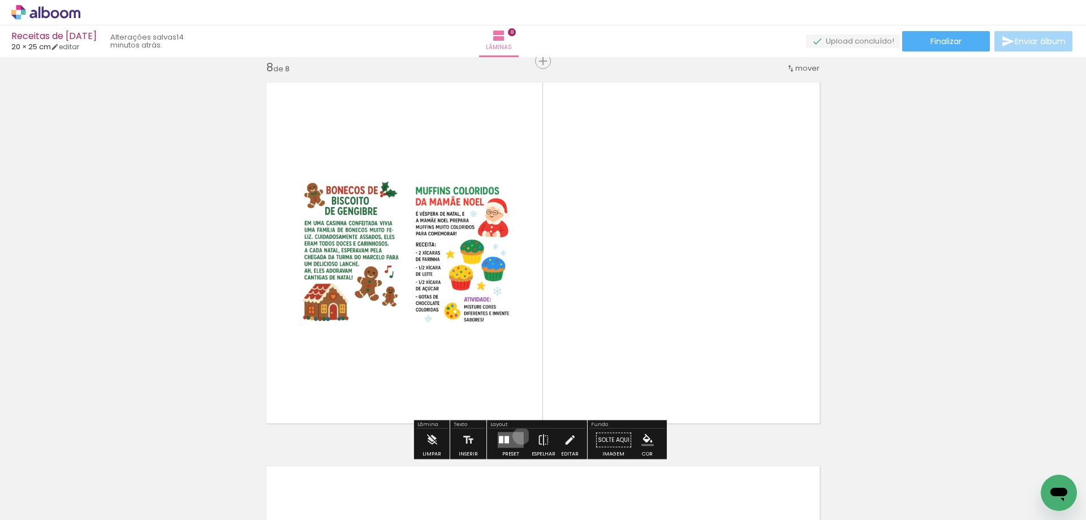
click at [519, 435] on quentale-layouter at bounding box center [511, 440] width 26 height 16
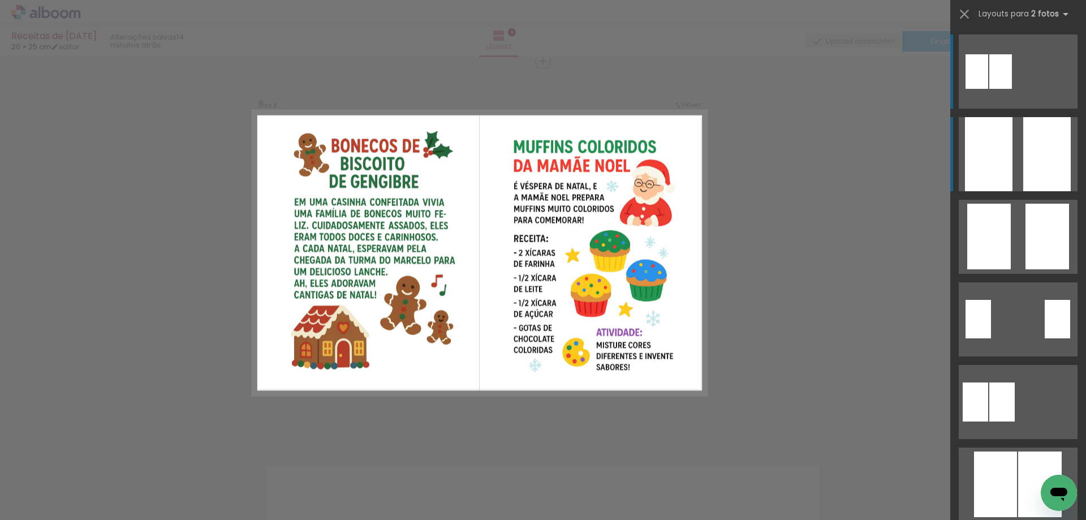
click at [975, 154] on div at bounding box center [989, 154] width 48 height 74
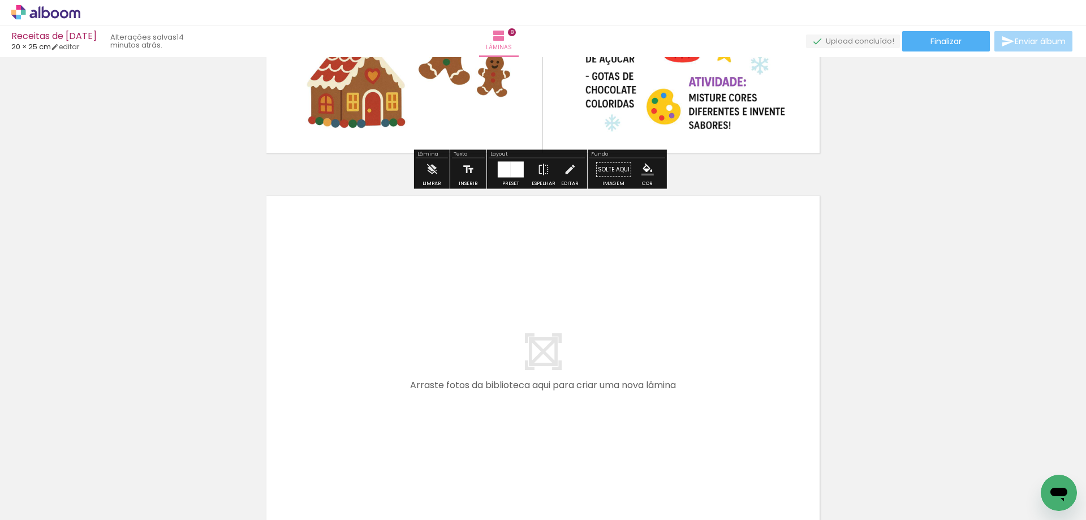
scroll to position [2981, 0]
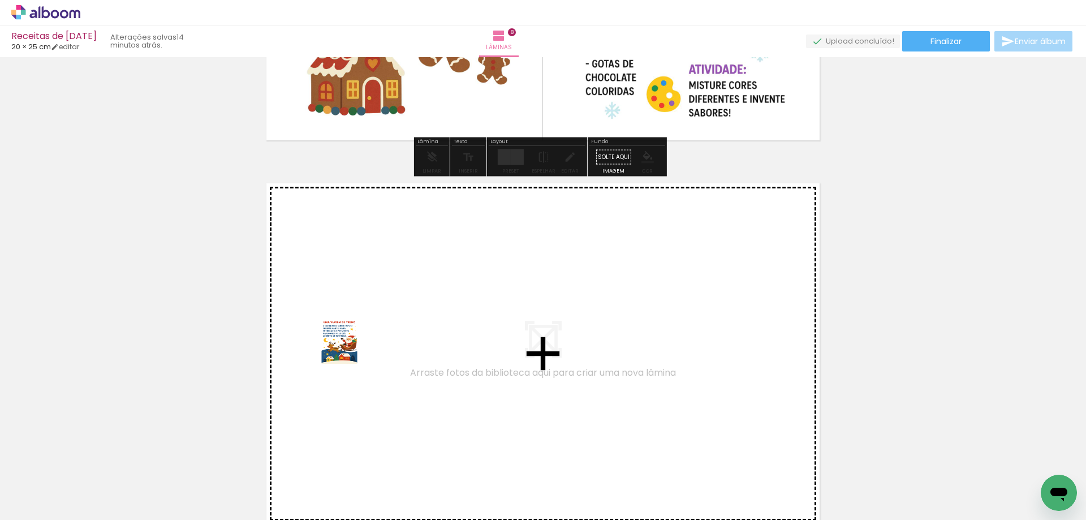
drag, startPoint x: 109, startPoint y: 489, endPoint x: 348, endPoint y: 351, distance: 275.9
click at [348, 351] on quentale-workspace at bounding box center [543, 260] width 1086 height 520
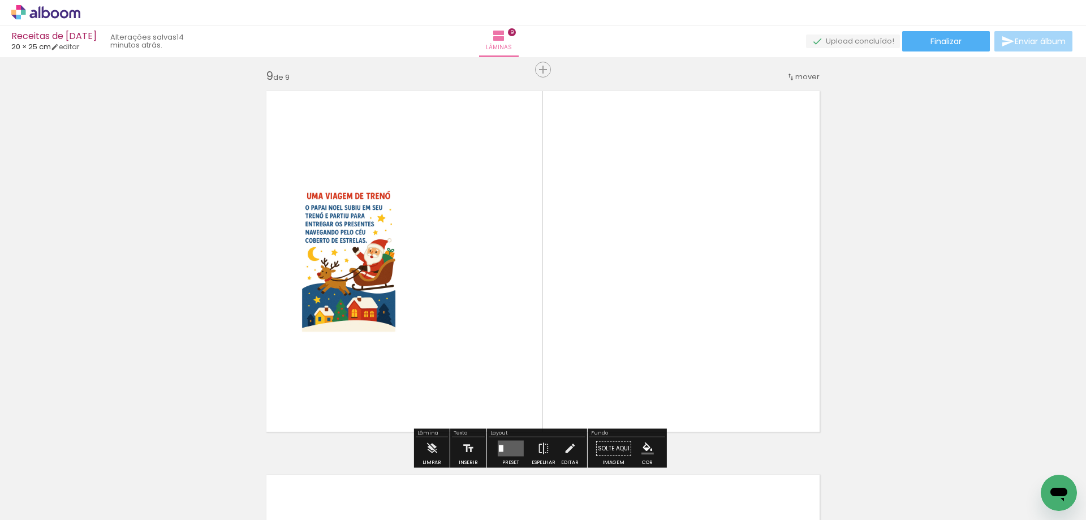
scroll to position [3082, 0]
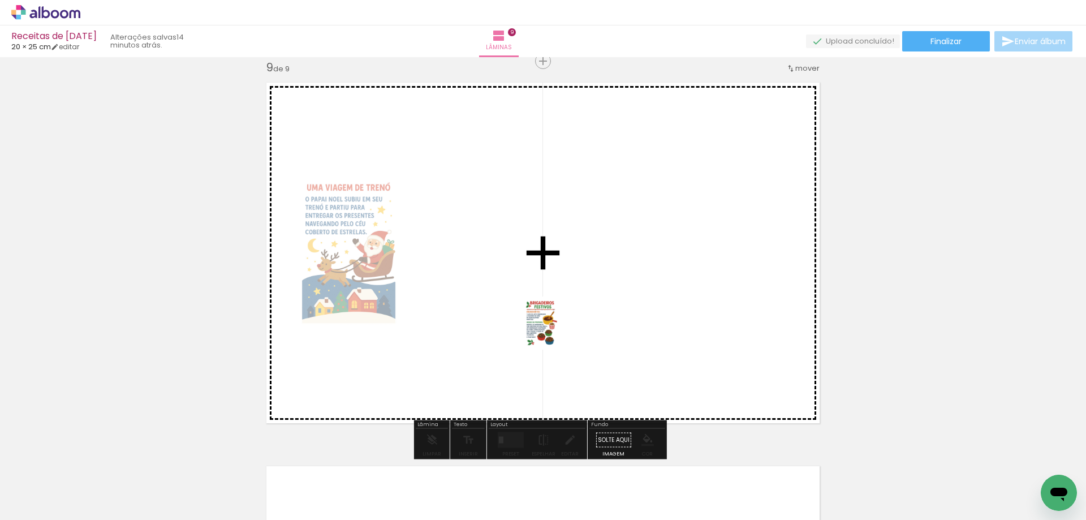
drag, startPoint x: 110, startPoint y: 500, endPoint x: 554, endPoint y: 331, distance: 475.3
click at [554, 331] on quentale-workspace at bounding box center [543, 260] width 1086 height 520
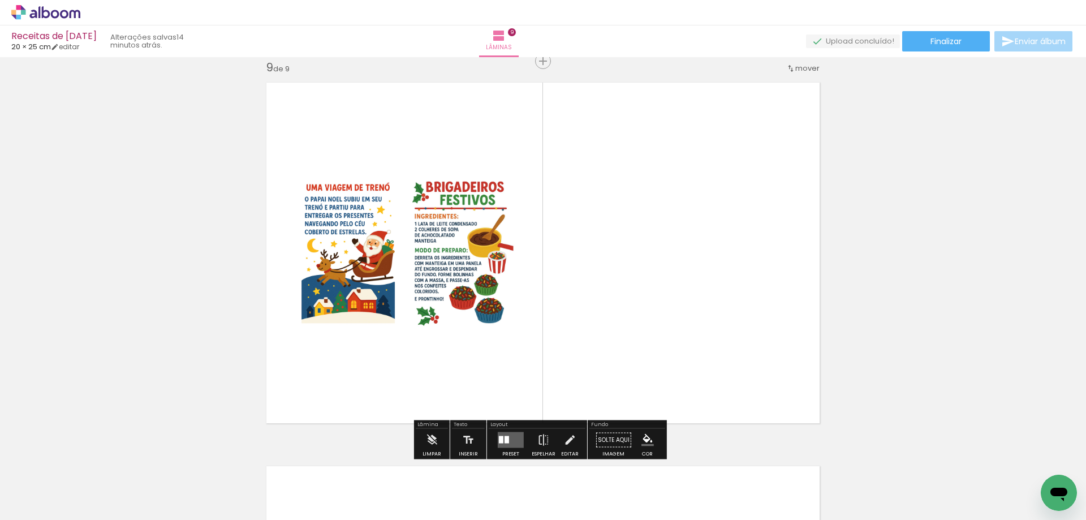
click at [510, 437] on quentale-layouter at bounding box center [511, 440] width 26 height 16
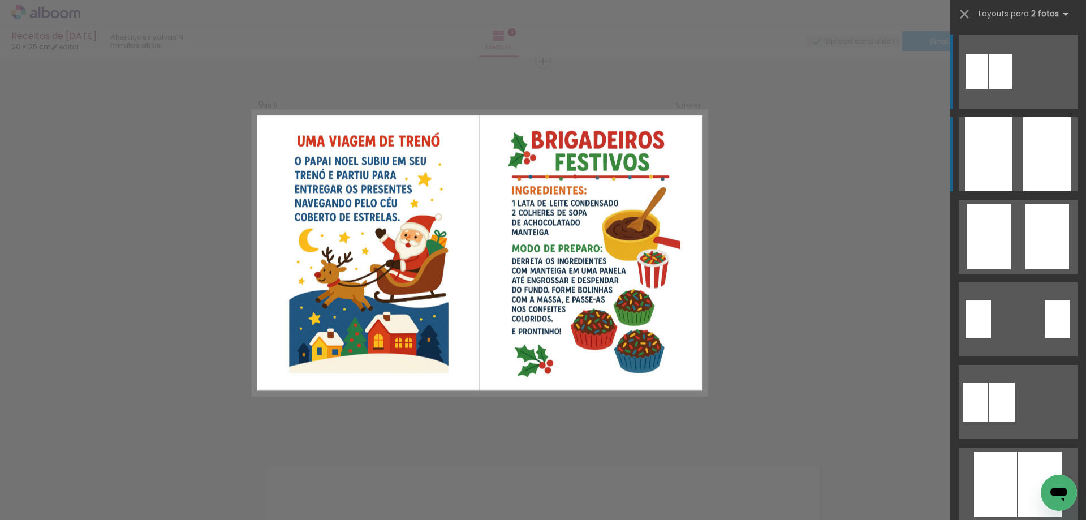
click at [1052, 133] on div at bounding box center [1047, 154] width 48 height 74
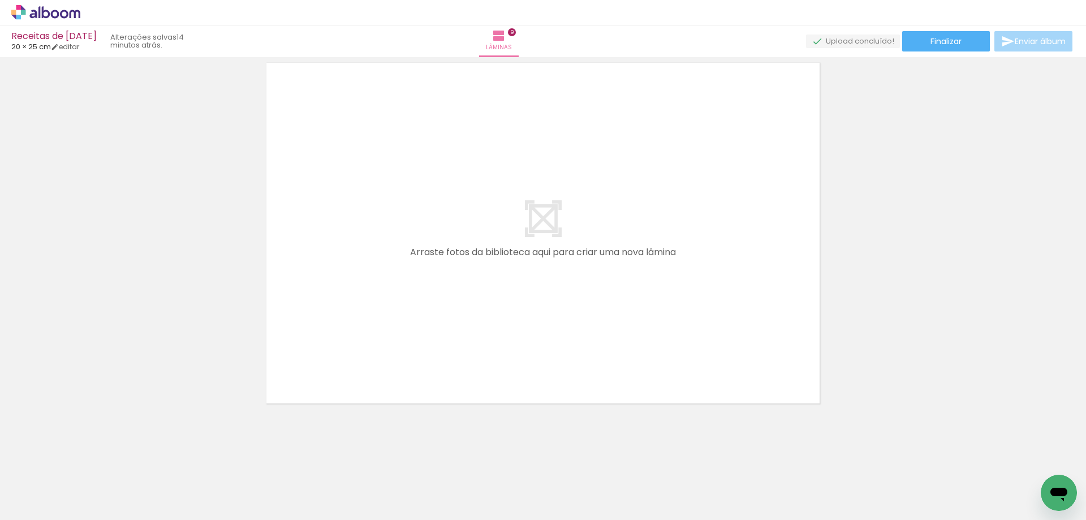
scroll to position [3486, 0]
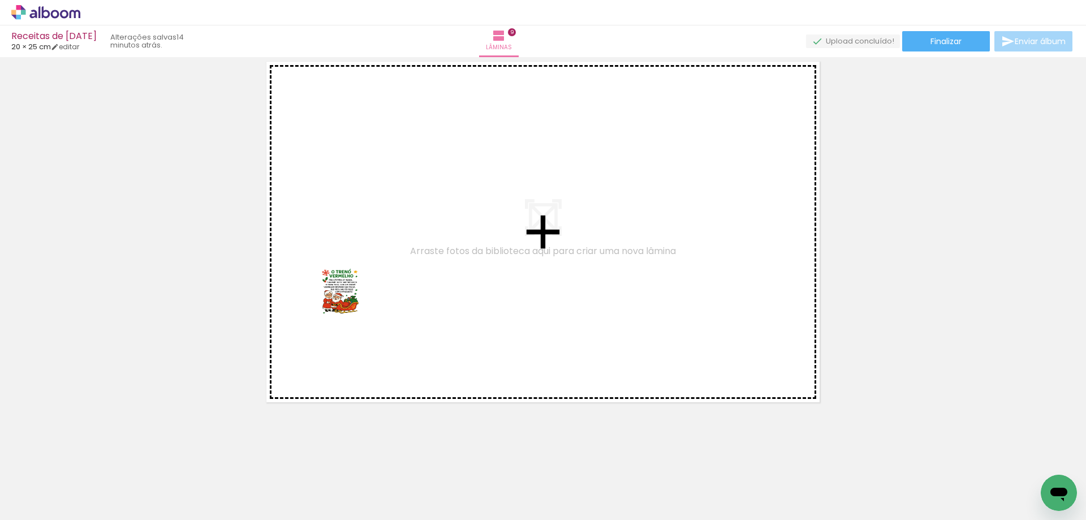
drag, startPoint x: 122, startPoint y: 483, endPoint x: 353, endPoint y: 304, distance: 292.6
click at [351, 297] on quentale-workspace at bounding box center [543, 260] width 1086 height 520
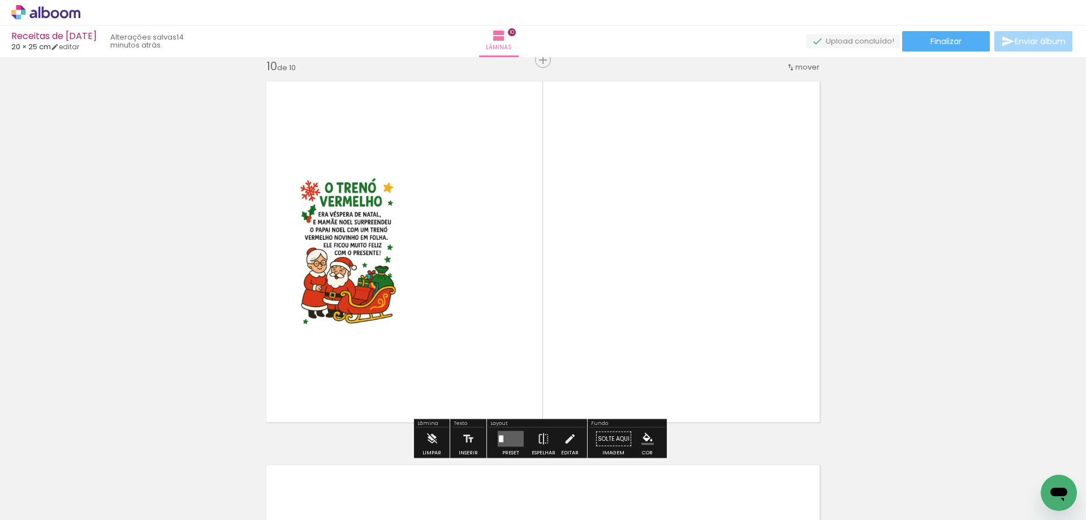
scroll to position [3465, 0]
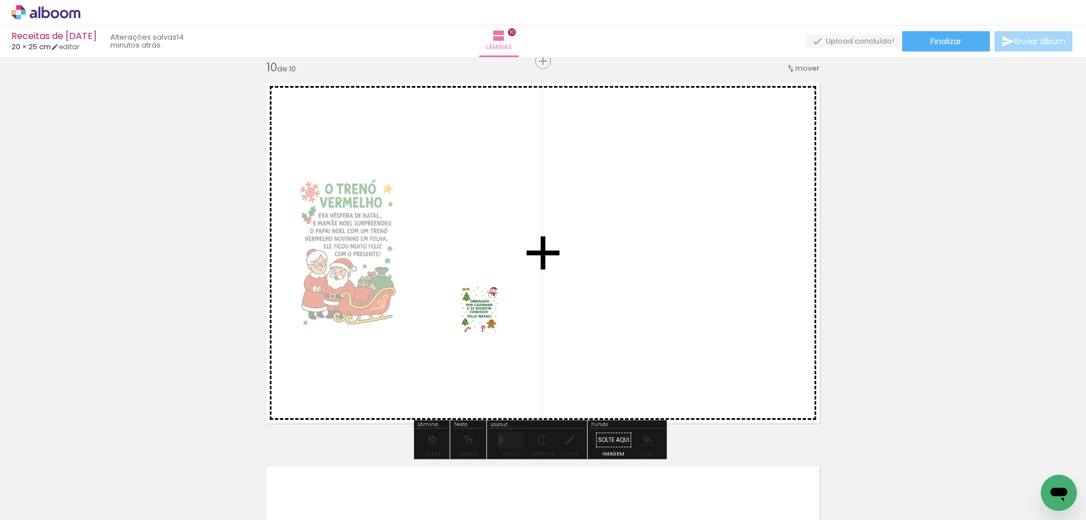
drag, startPoint x: 120, startPoint y: 482, endPoint x: 503, endPoint y: 304, distance: 422.2
click at [503, 304] on quentale-workspace at bounding box center [543, 260] width 1086 height 520
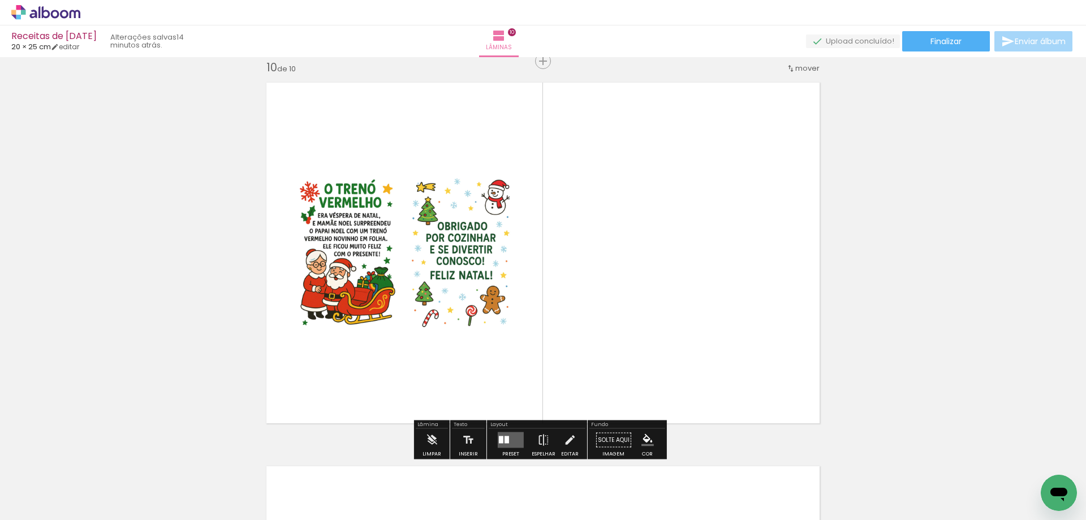
click at [515, 438] on quentale-layouter at bounding box center [511, 440] width 26 height 16
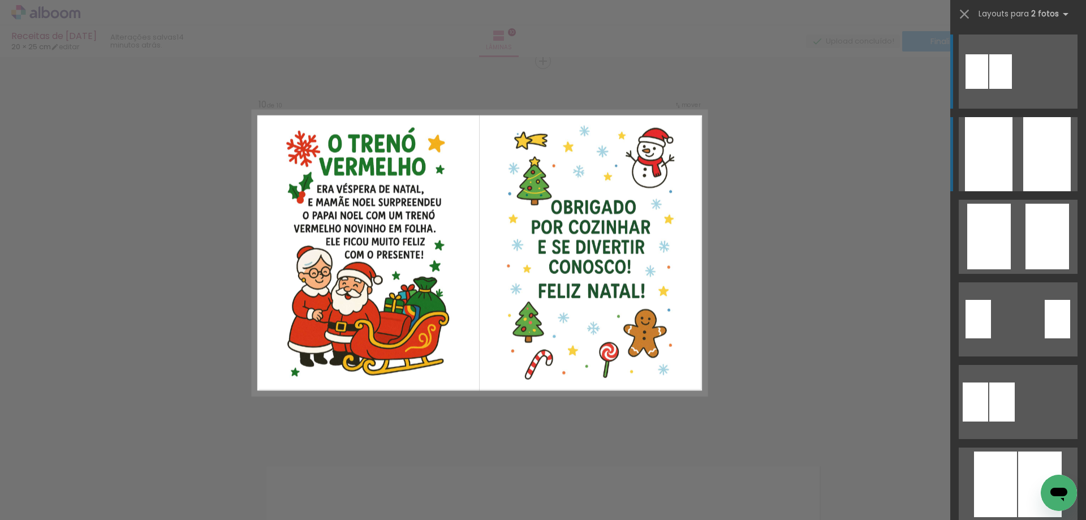
click at [1034, 163] on div at bounding box center [1047, 154] width 48 height 74
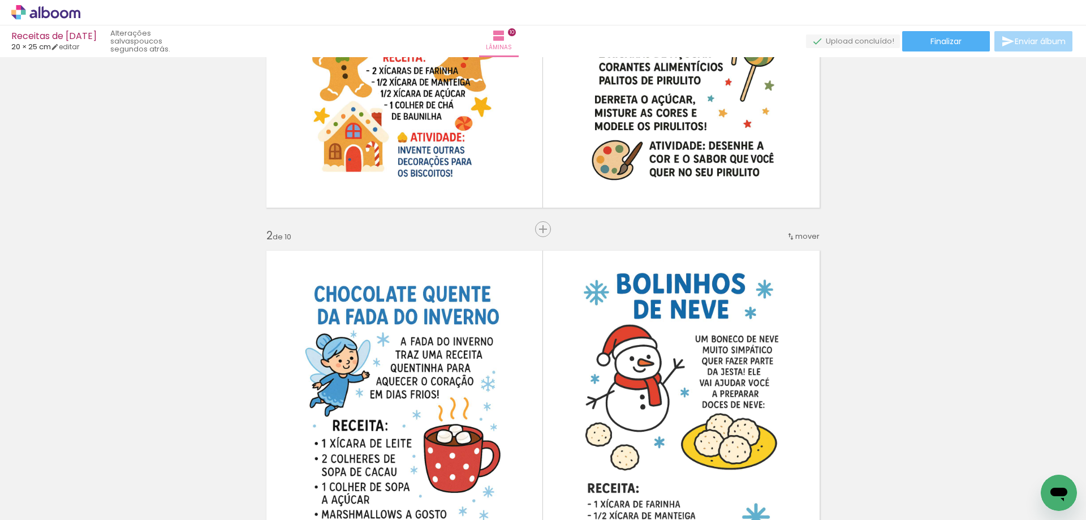
scroll to position [226, 0]
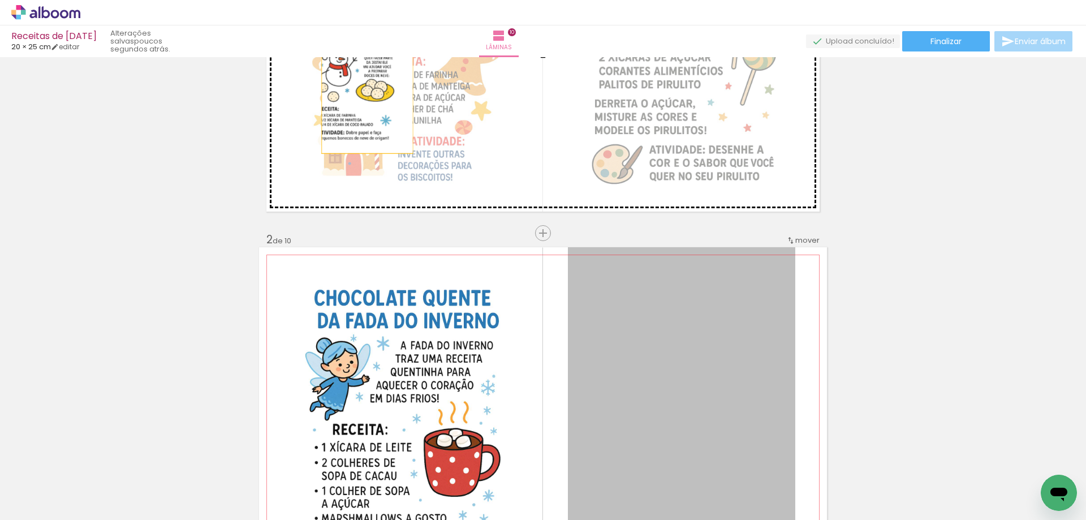
drag, startPoint x: 650, startPoint y: 342, endPoint x: 363, endPoint y: 82, distance: 387.5
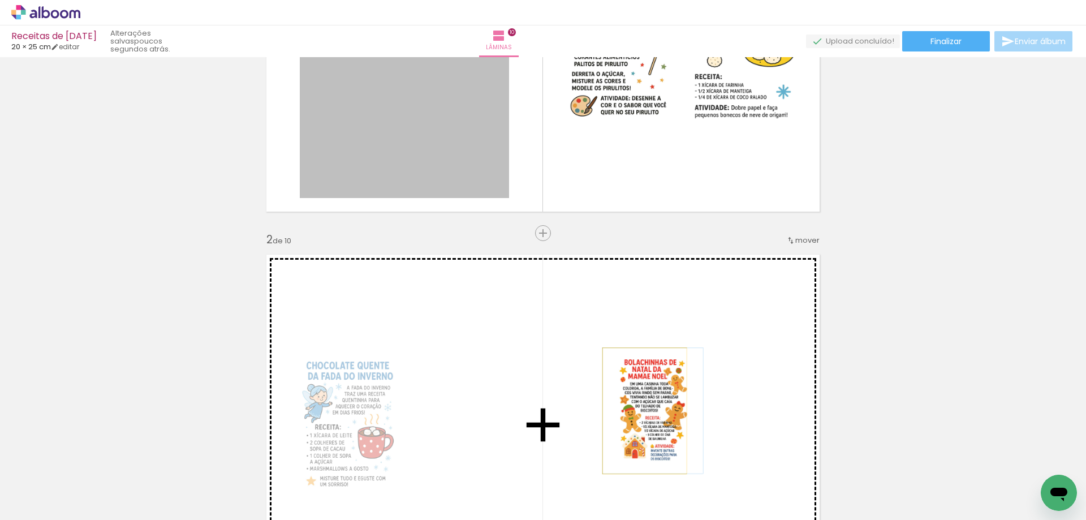
drag, startPoint x: 411, startPoint y: 122, endPoint x: 640, endPoint y: 411, distance: 369.1
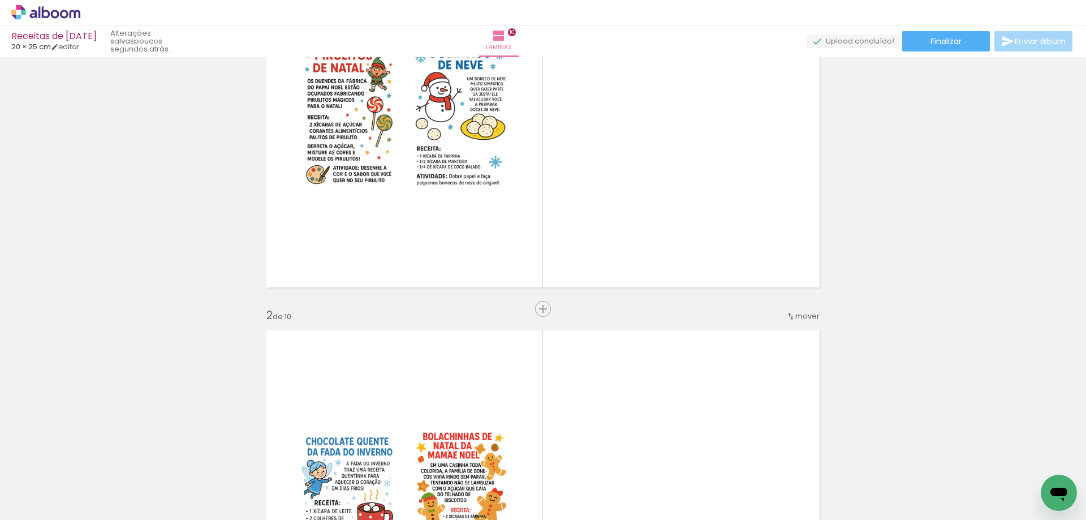
scroll to position [57, 0]
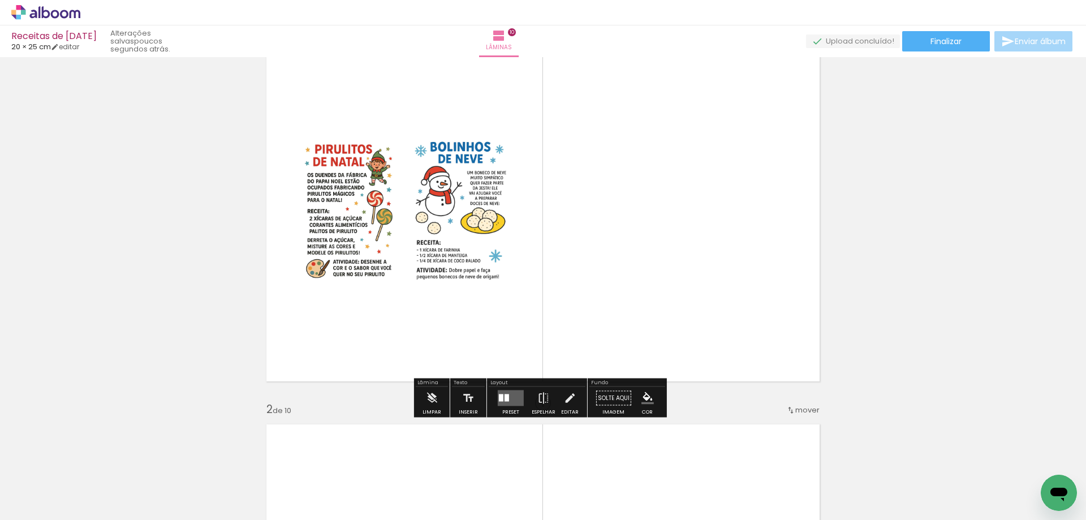
click at [519, 401] on quentale-layouter at bounding box center [511, 398] width 26 height 16
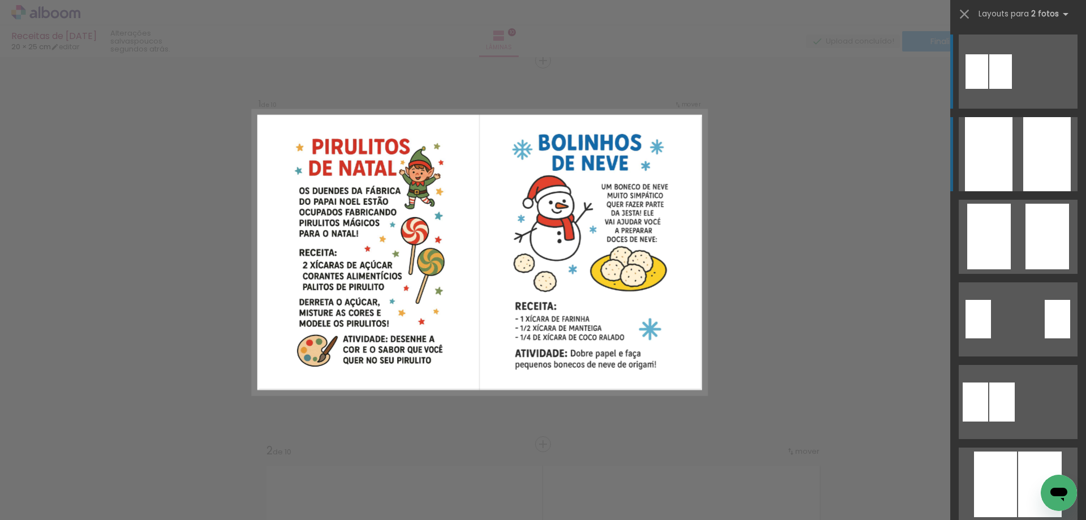
scroll to position [15, 0]
click at [984, 164] on div at bounding box center [989, 154] width 48 height 74
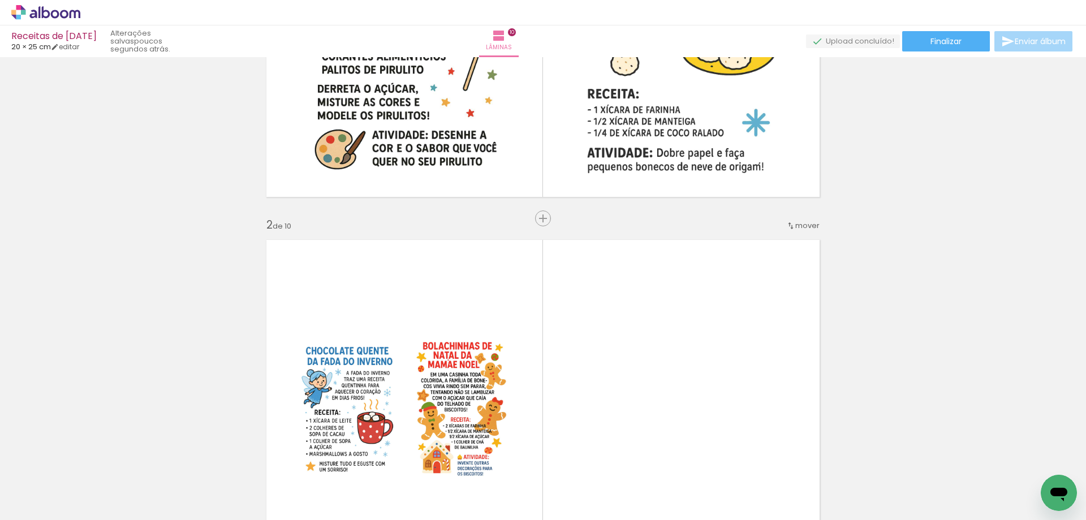
scroll to position [467, 0]
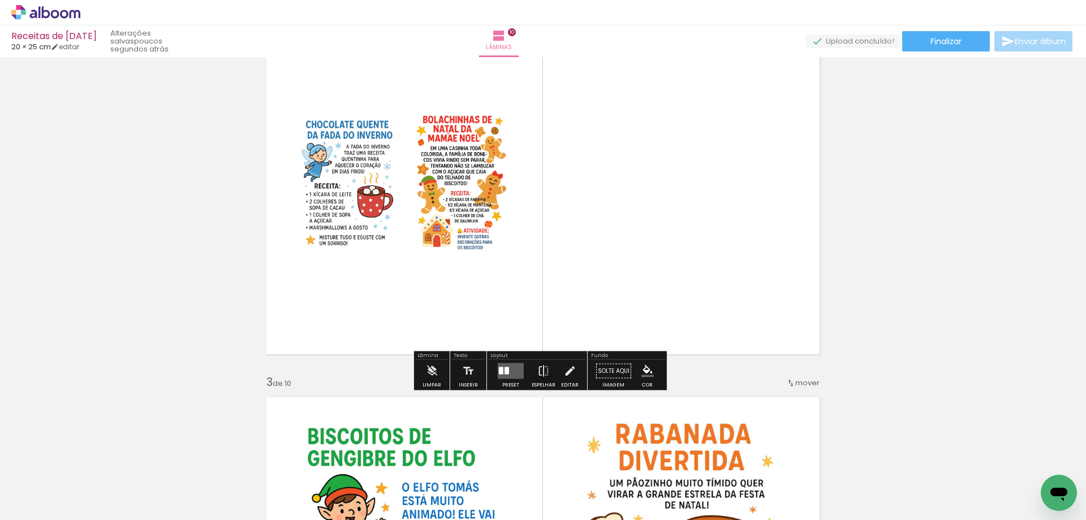
click at [696, 280] on quentale-layouter at bounding box center [543, 183] width 568 height 355
click at [505, 375] on quentale-layouter at bounding box center [511, 371] width 26 height 16
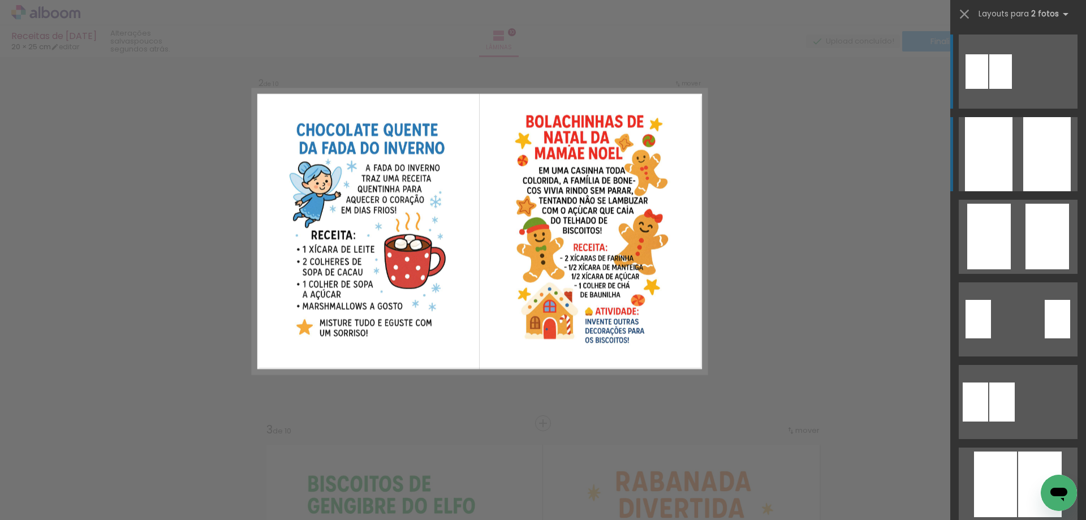
click at [994, 128] on div at bounding box center [989, 154] width 48 height 74
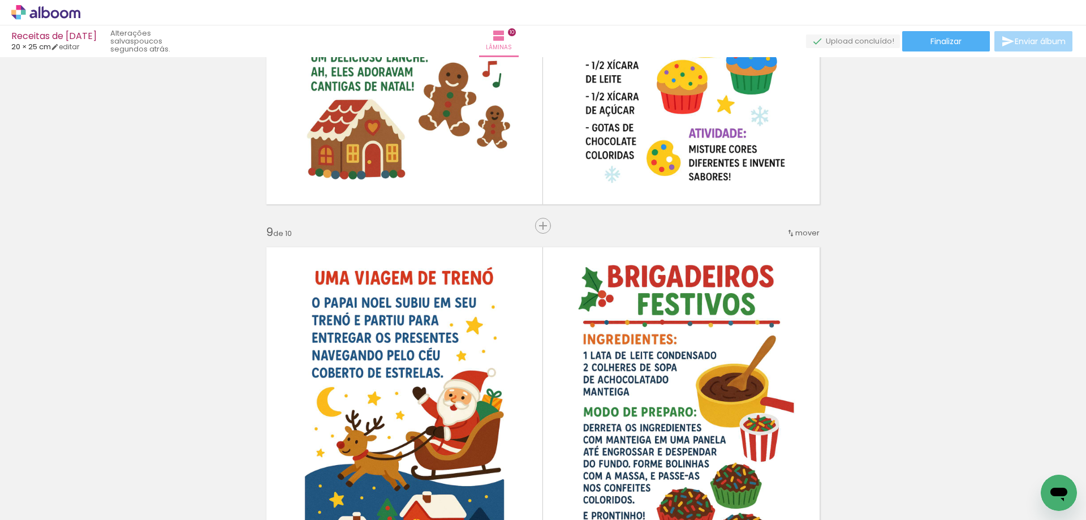
scroll to position [2943, 0]
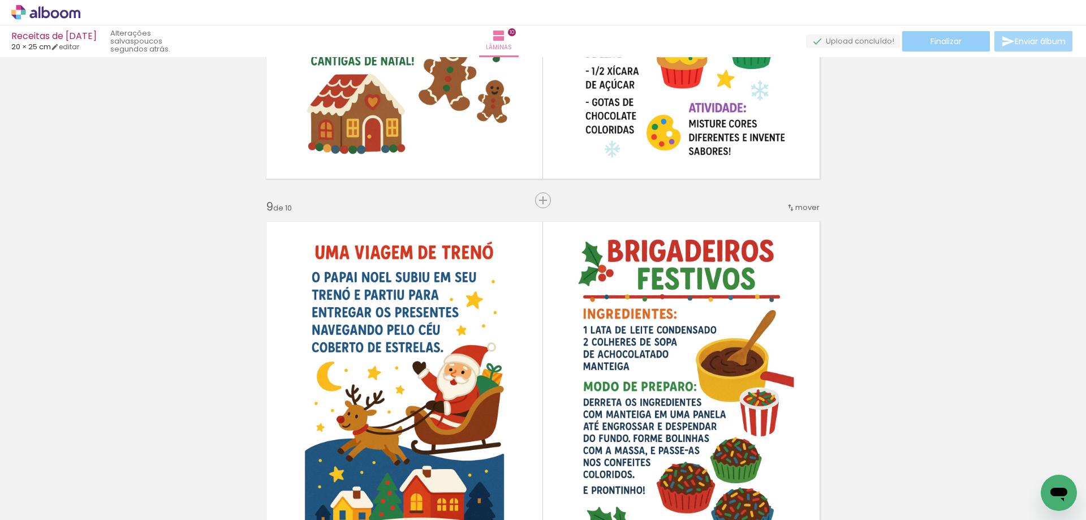
click at [957, 41] on span "Finalizar" at bounding box center [945, 41] width 31 height 8
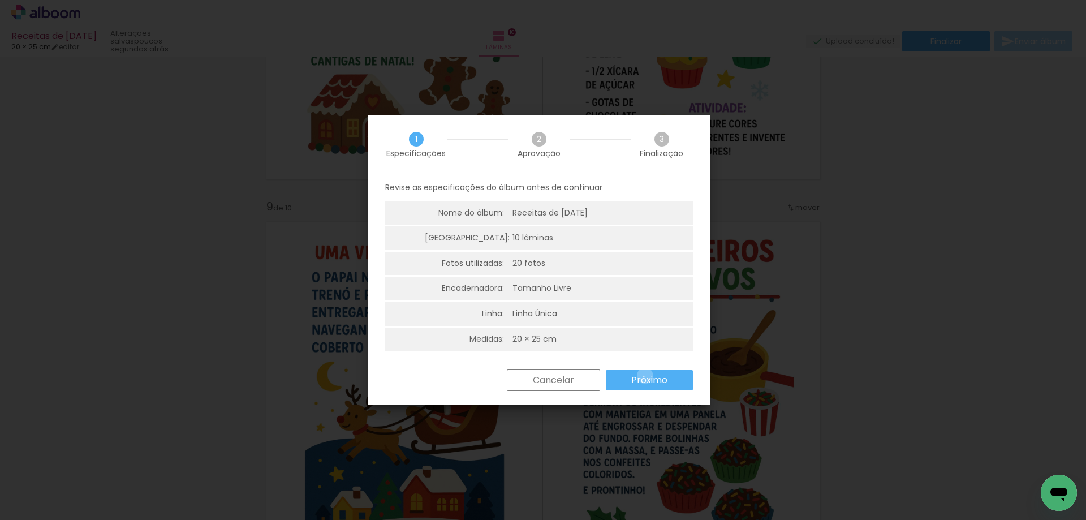
click at [0, 0] on slot "Próximo" at bounding box center [0, 0] width 0 height 0
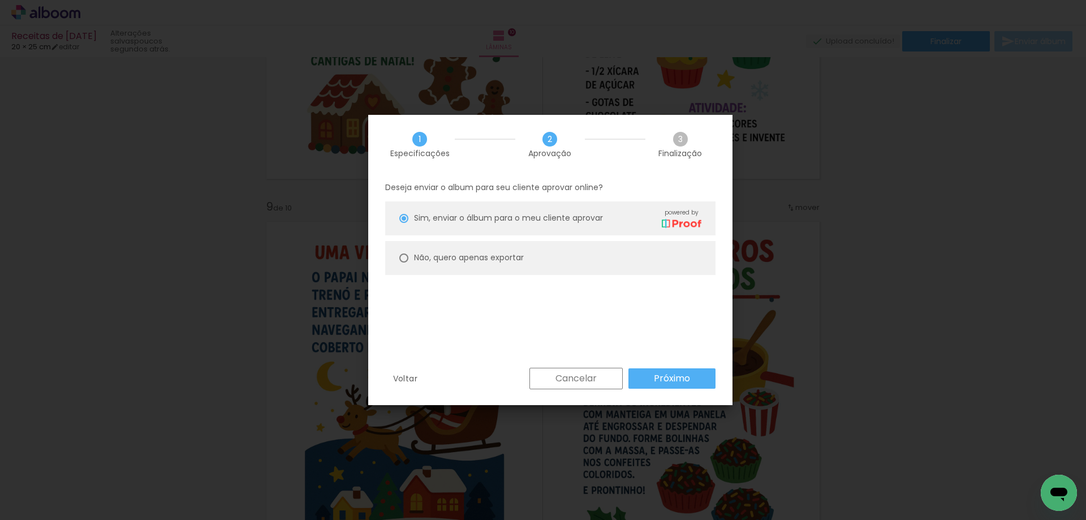
click at [0, 0] on slot "Não, quero apenas exportar" at bounding box center [0, 0] width 0 height 0
type paper-radio-button "on"
click at [0, 0] on slot "Próximo" at bounding box center [0, 0] width 0 height 0
type input "Alta, 300 DPI"
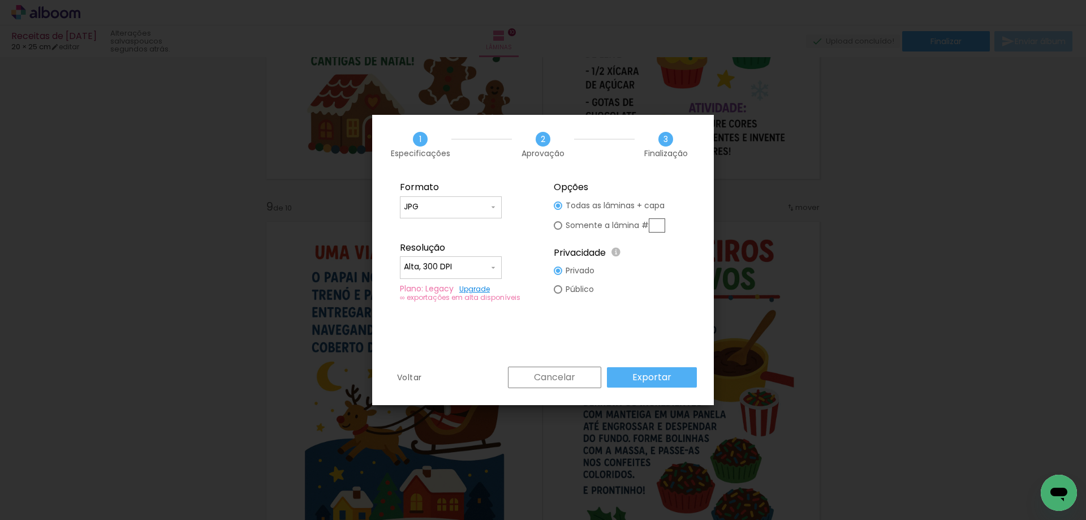
click at [0, 0] on slot "Exportar" at bounding box center [0, 0] width 0 height 0
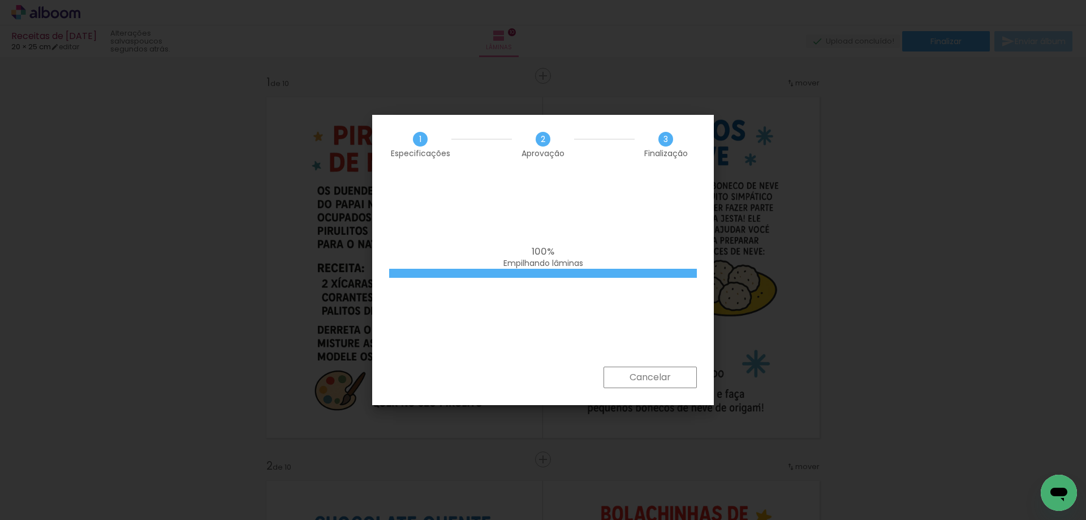
scroll to position [2943, 0]
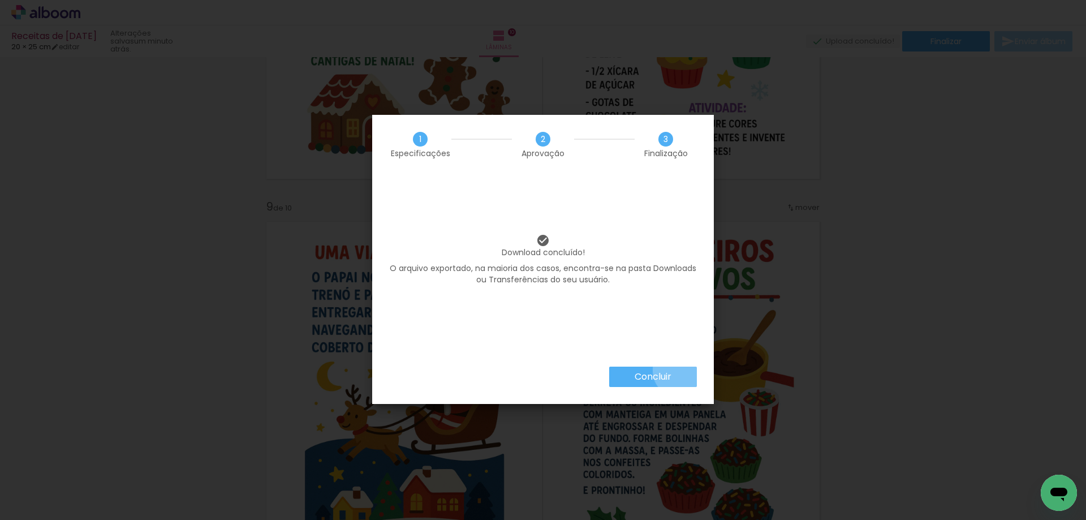
click at [679, 370] on paper-button "Concluir" at bounding box center [653, 376] width 88 height 20
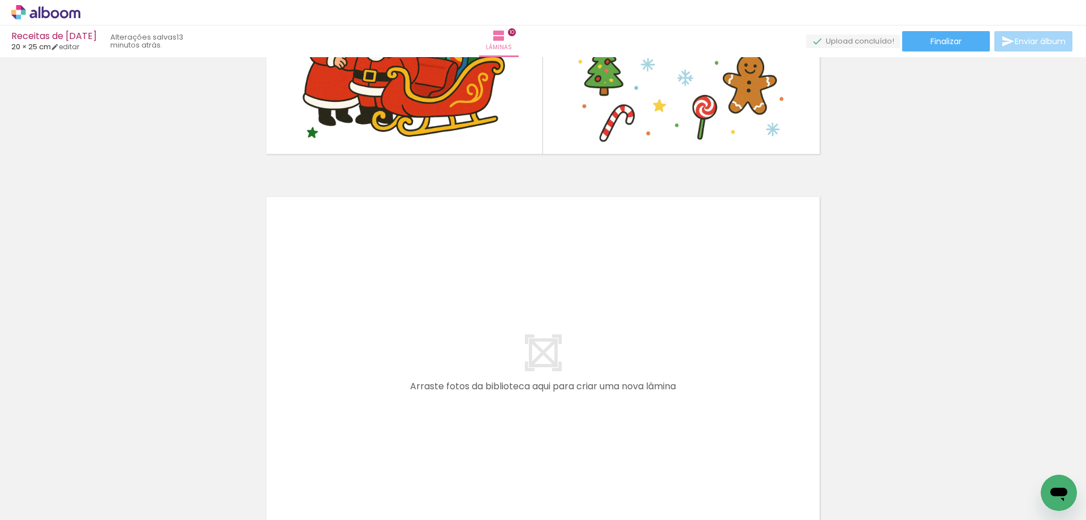
scroll to position [3870, 0]
